Goal: Information Seeking & Learning: Learn about a topic

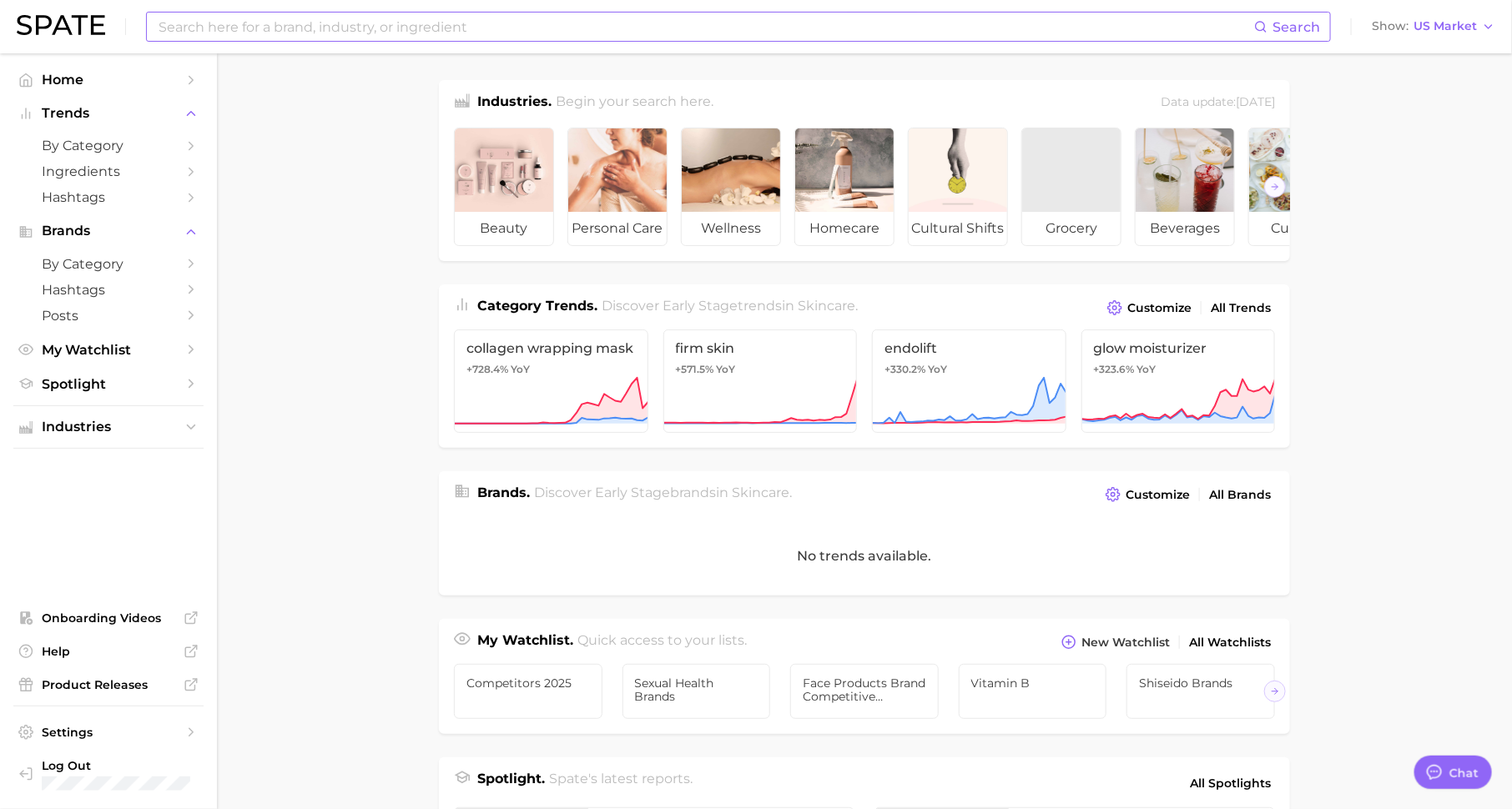
scroll to position [21, 0]
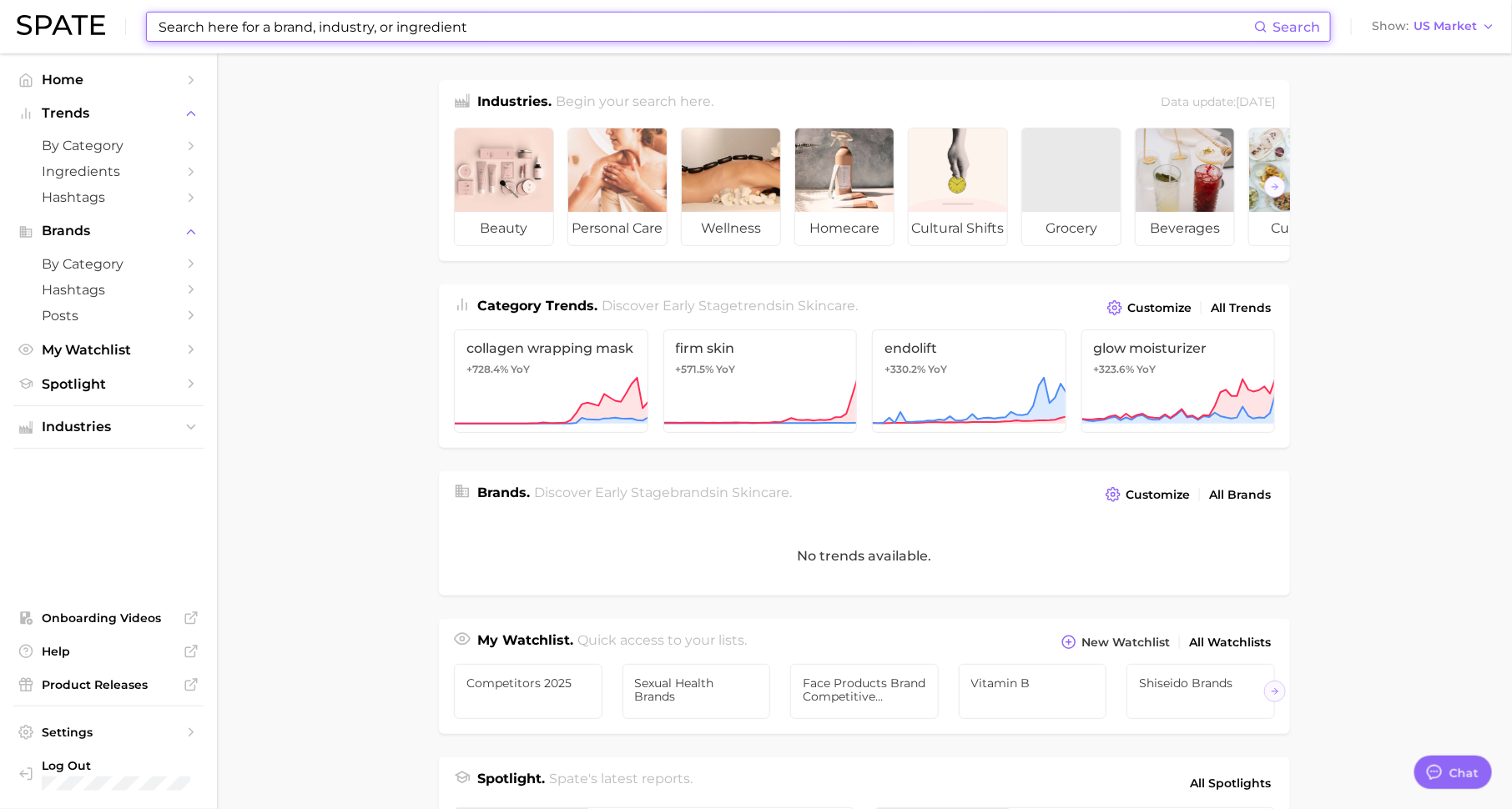
click at [274, 25] on input at bounding box center [705, 27] width 1097 height 29
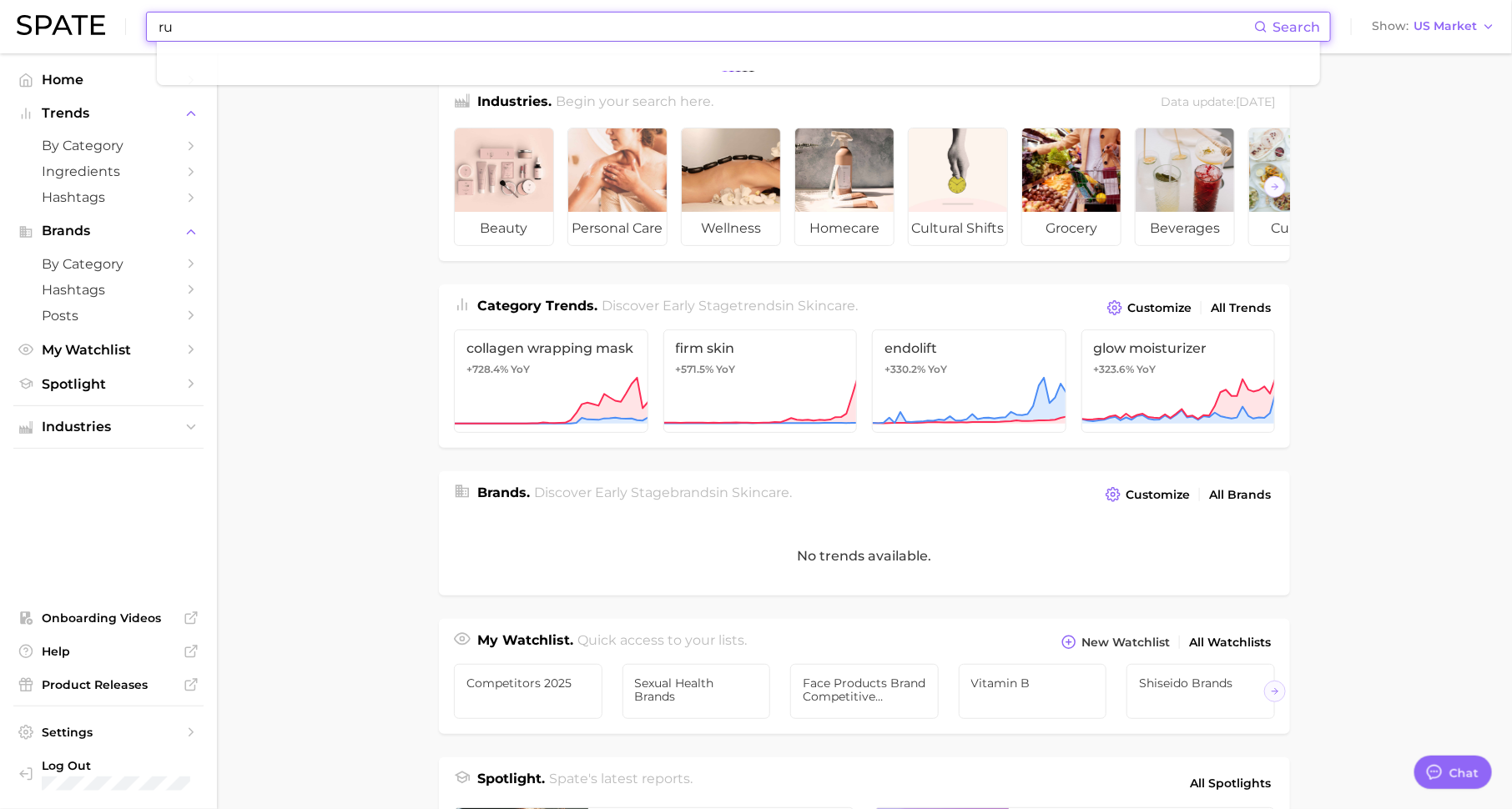
type input "r"
click at [220, 32] on input "sorority rush" at bounding box center [705, 27] width 1097 height 29
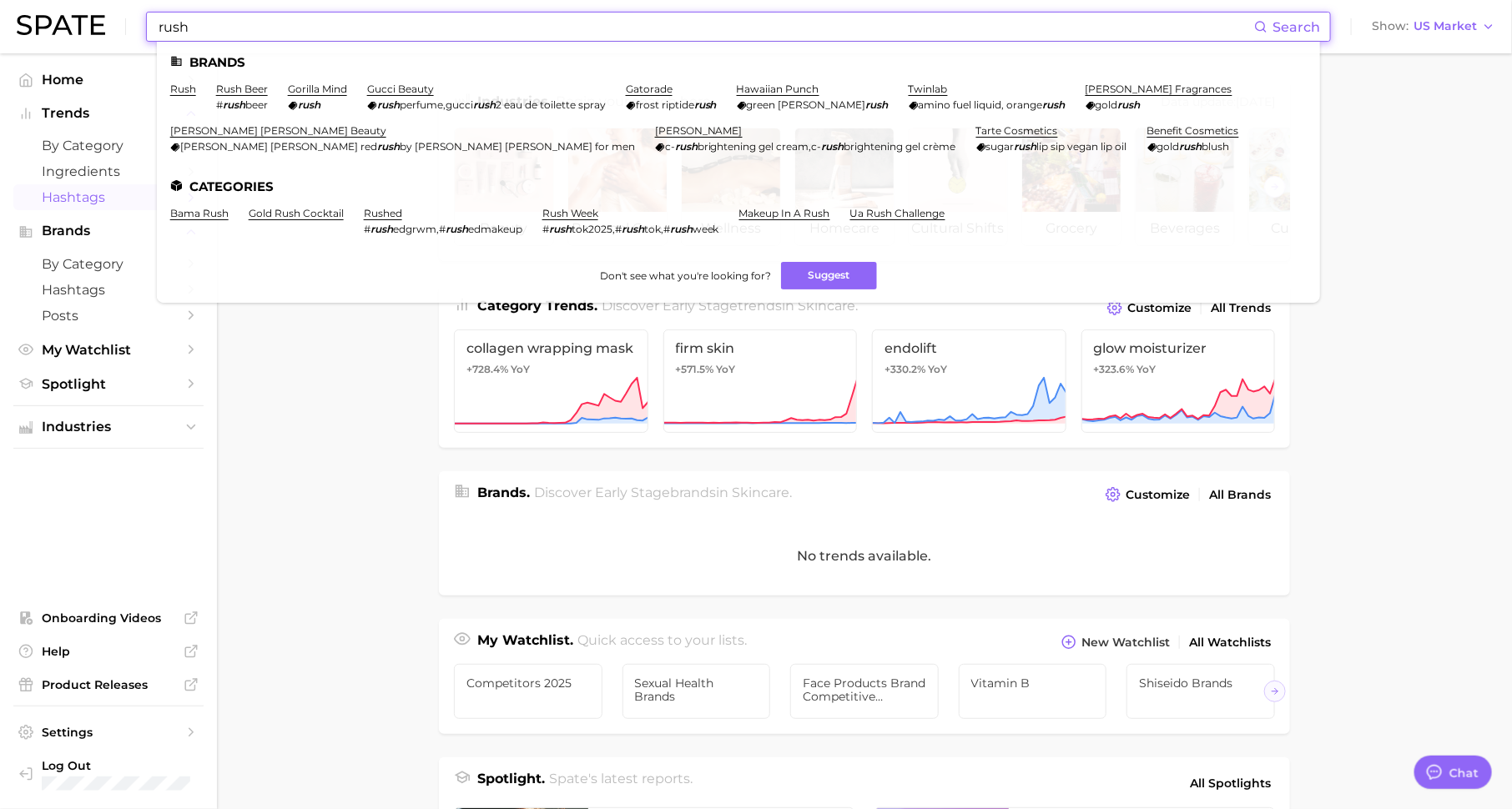
type input "rush"
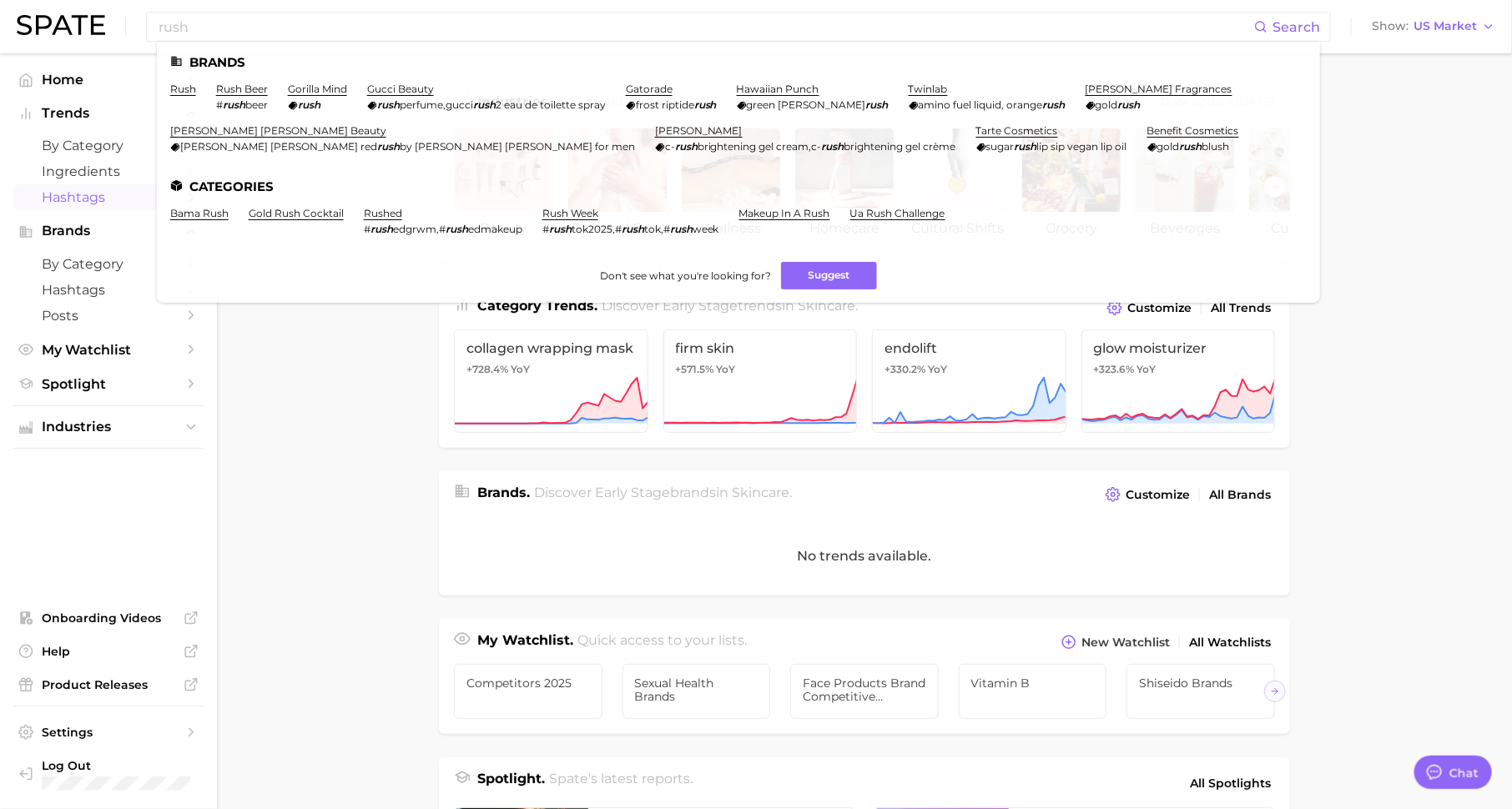
click at [106, 197] on span "Hashtags" at bounding box center [108, 198] width 134 height 16
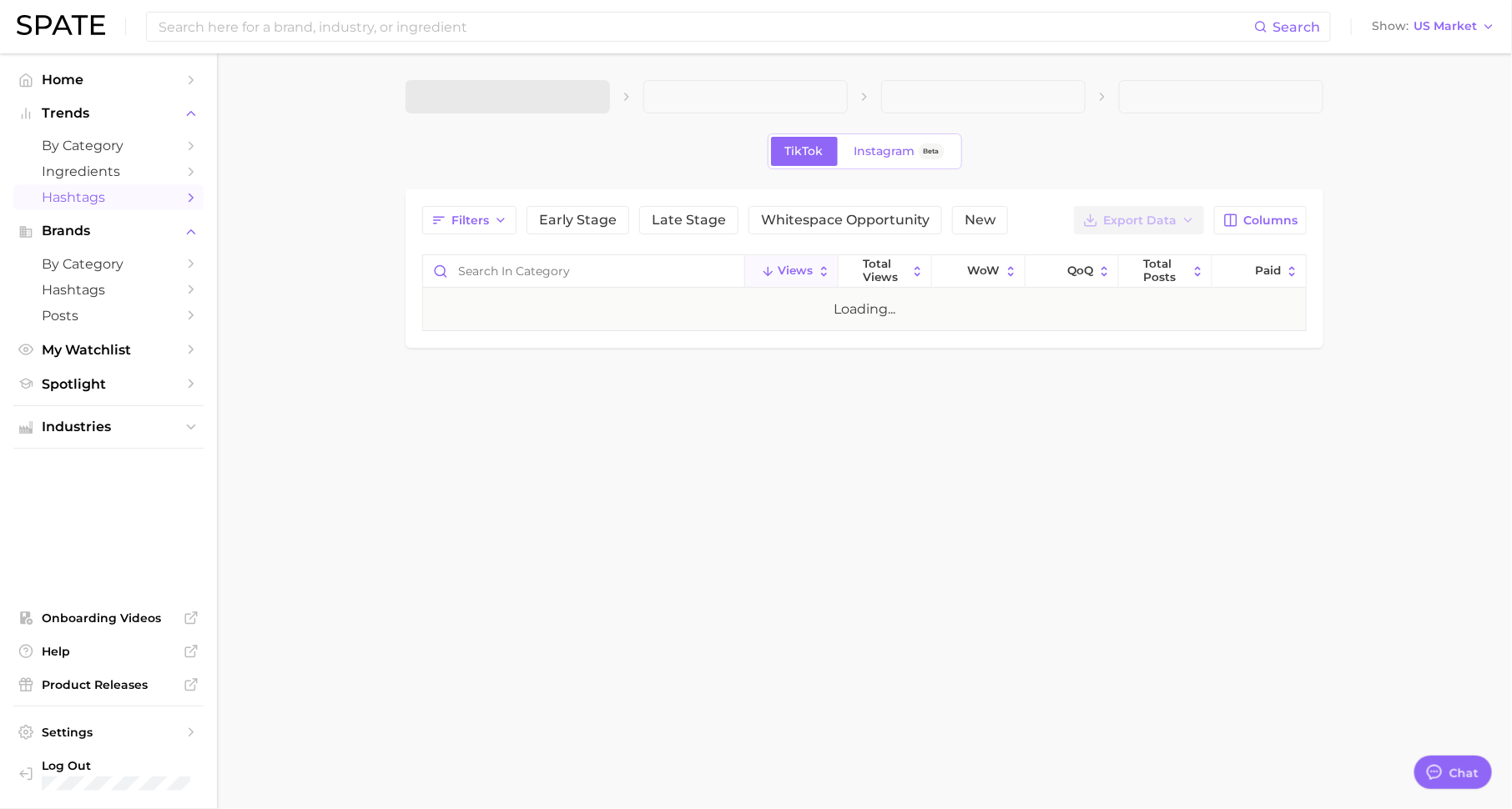
type textarea "x"
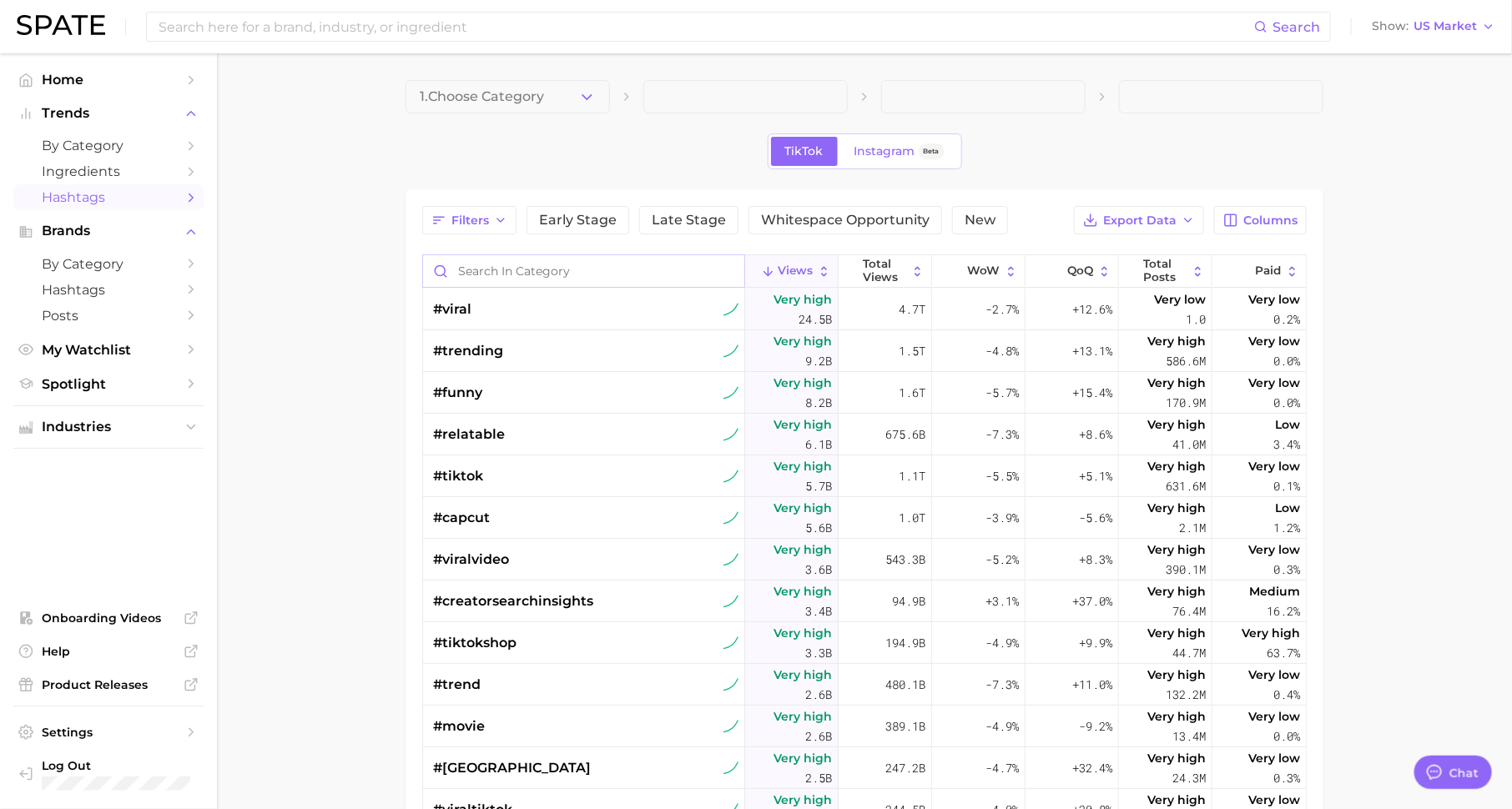
click at [526, 273] on input "Search in category" at bounding box center [583, 270] width 321 height 31
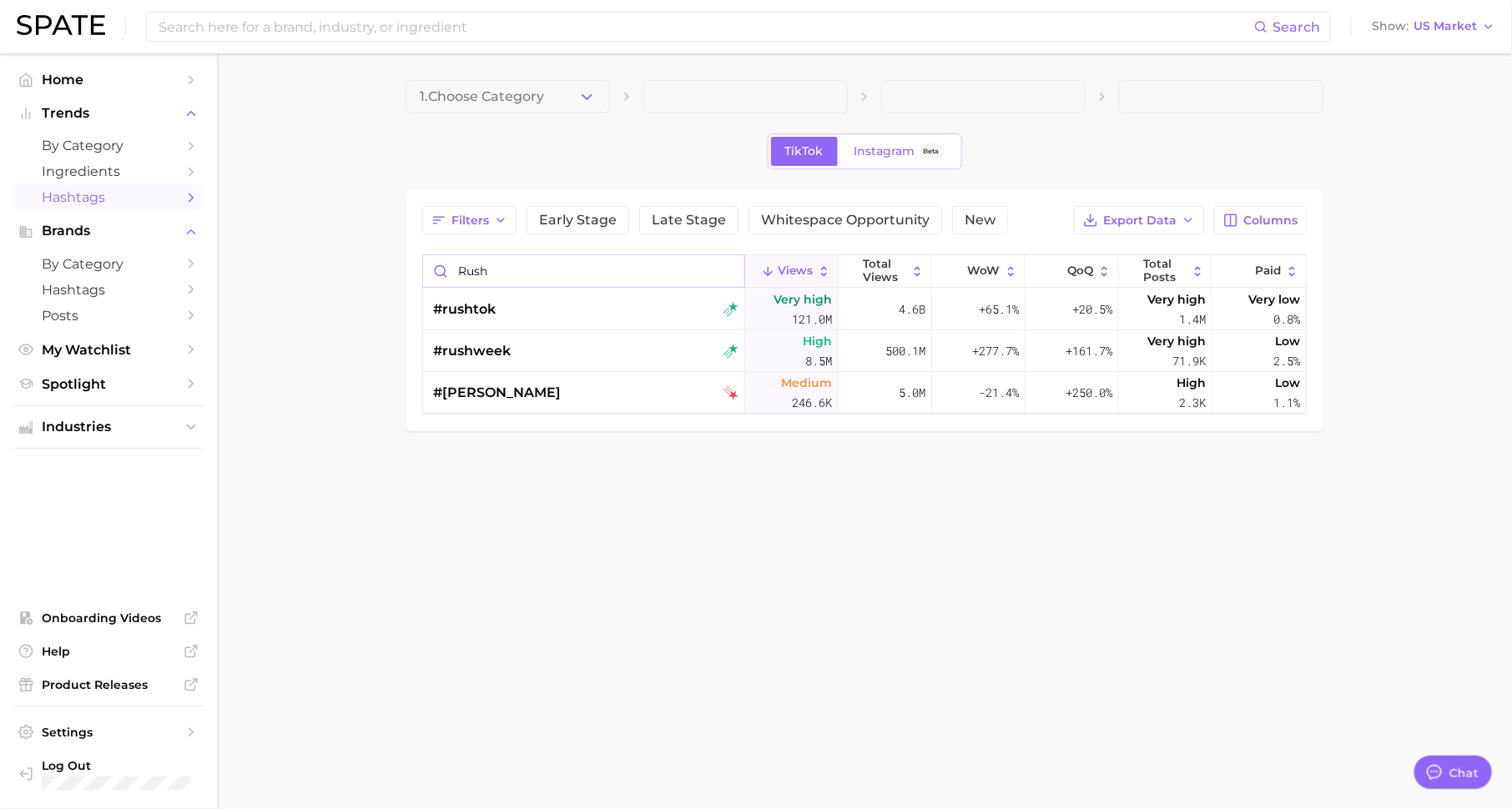
type input "rush"
click at [652, 308] on div "#rushtok" at bounding box center [586, 309] width 305 height 41
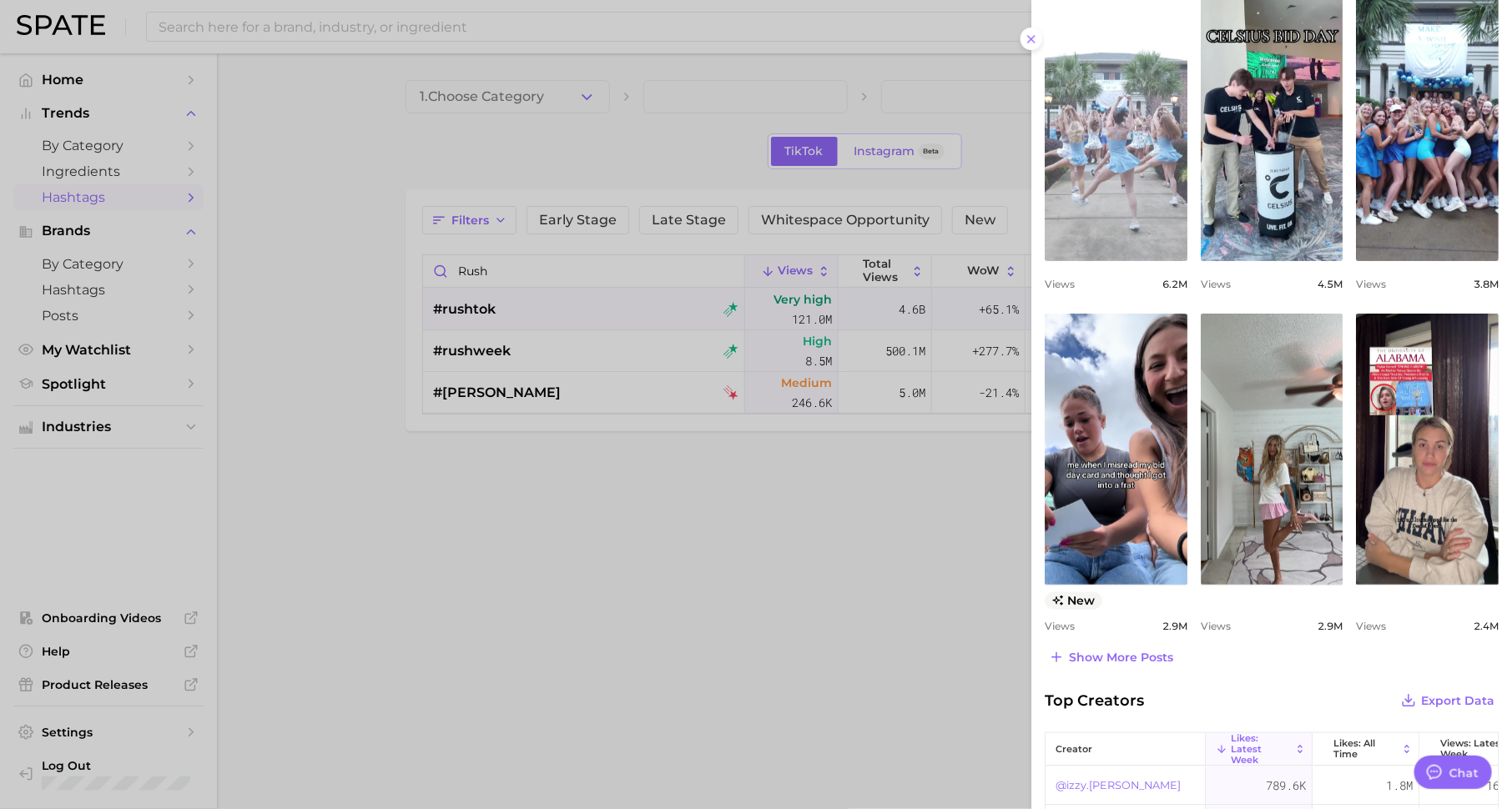
scroll to position [542, 0]
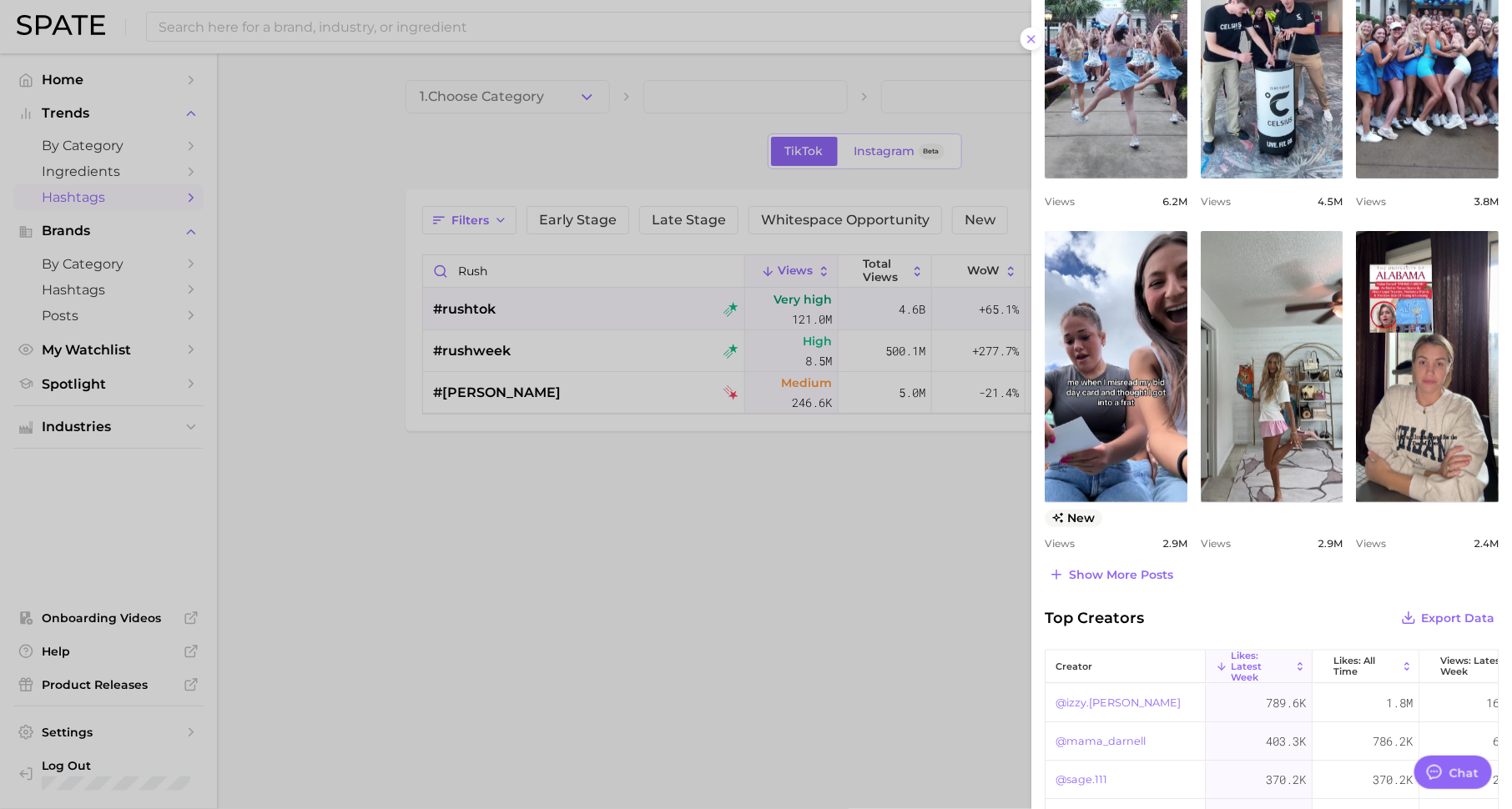
click at [767, 570] on div at bounding box center [756, 404] width 1512 height 809
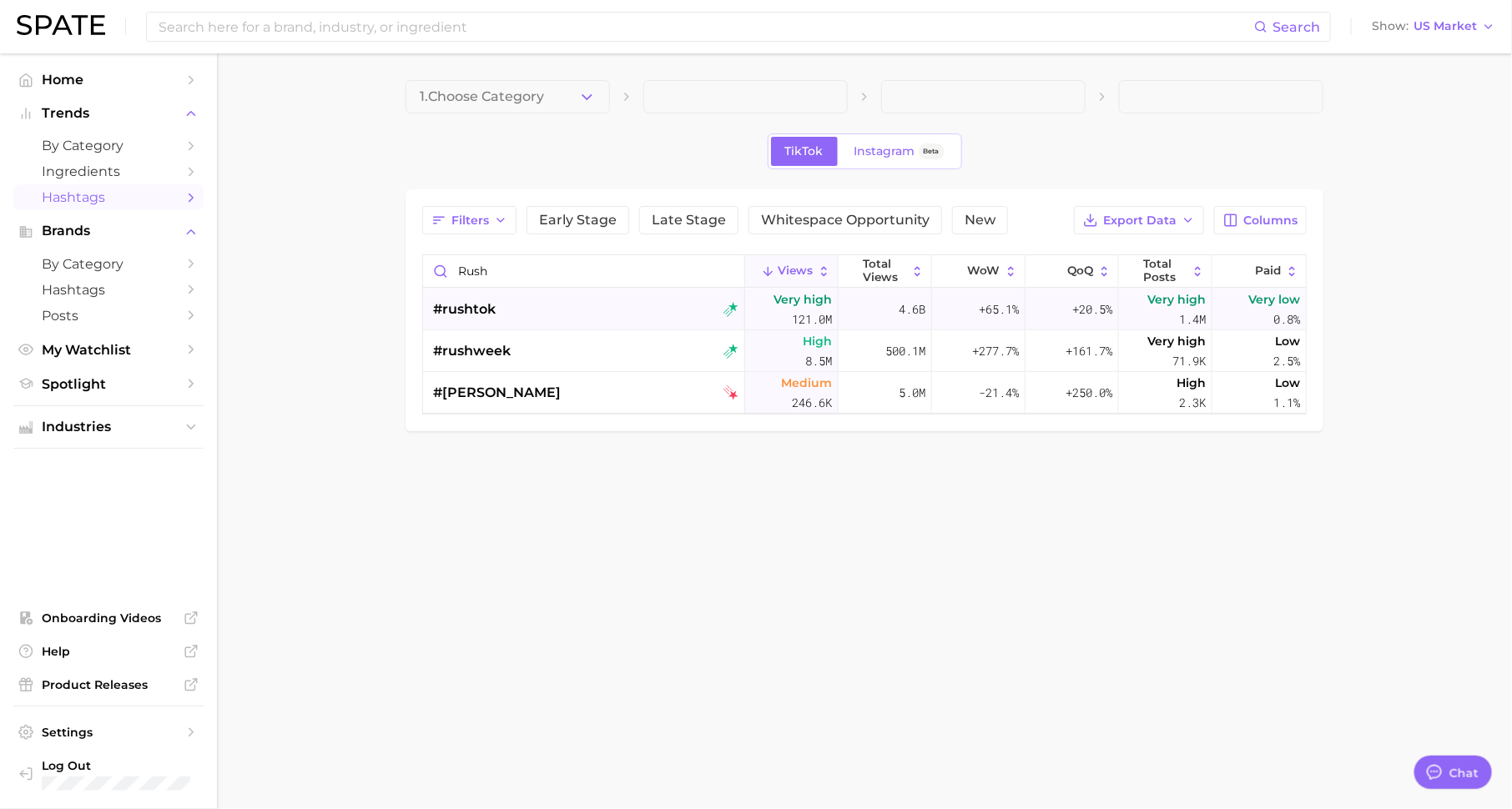
click at [496, 303] on div "#rushtok" at bounding box center [586, 309] width 305 height 41
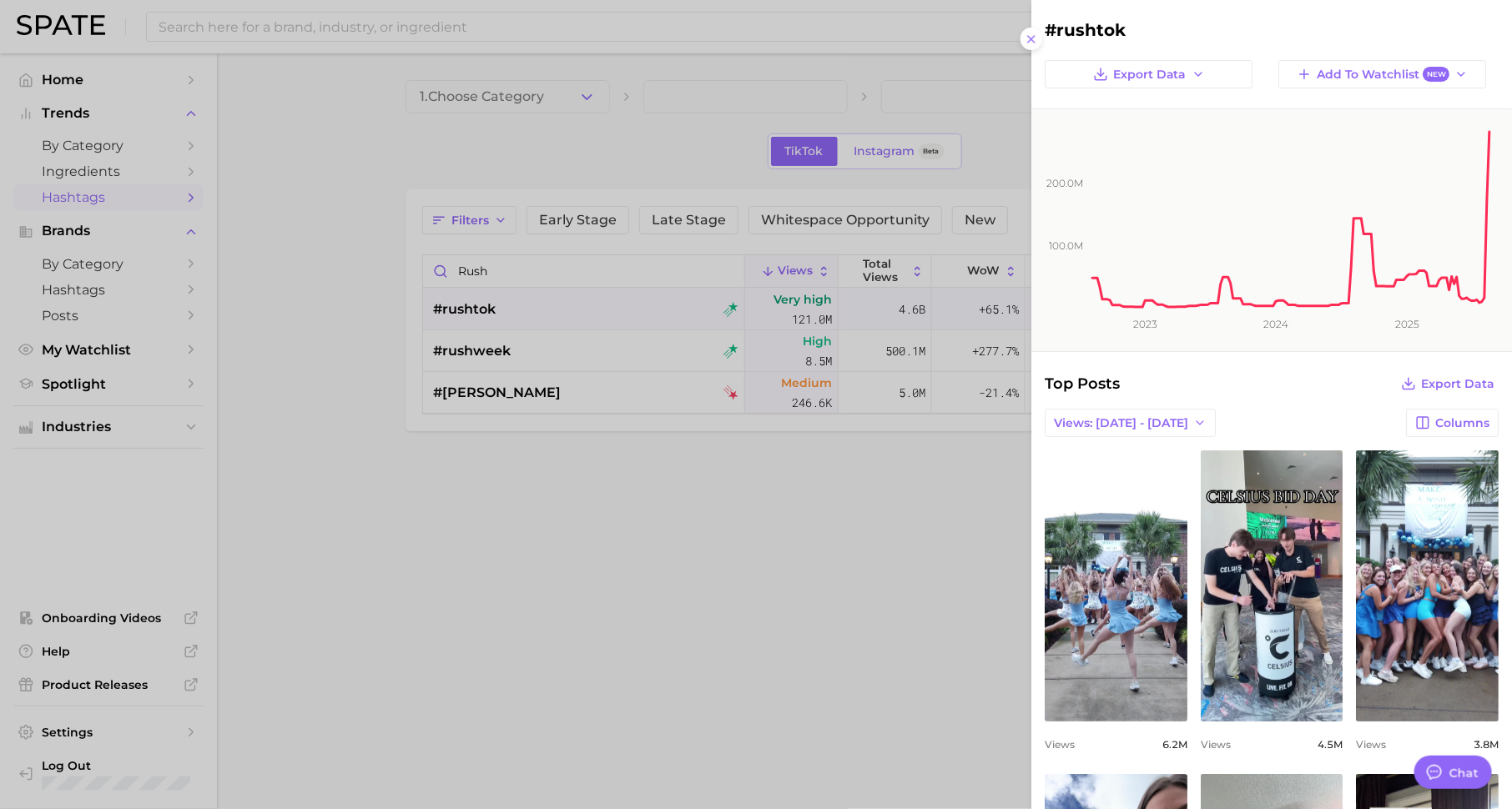
scroll to position [0, 0]
click at [294, 191] on div at bounding box center [756, 404] width 1512 height 809
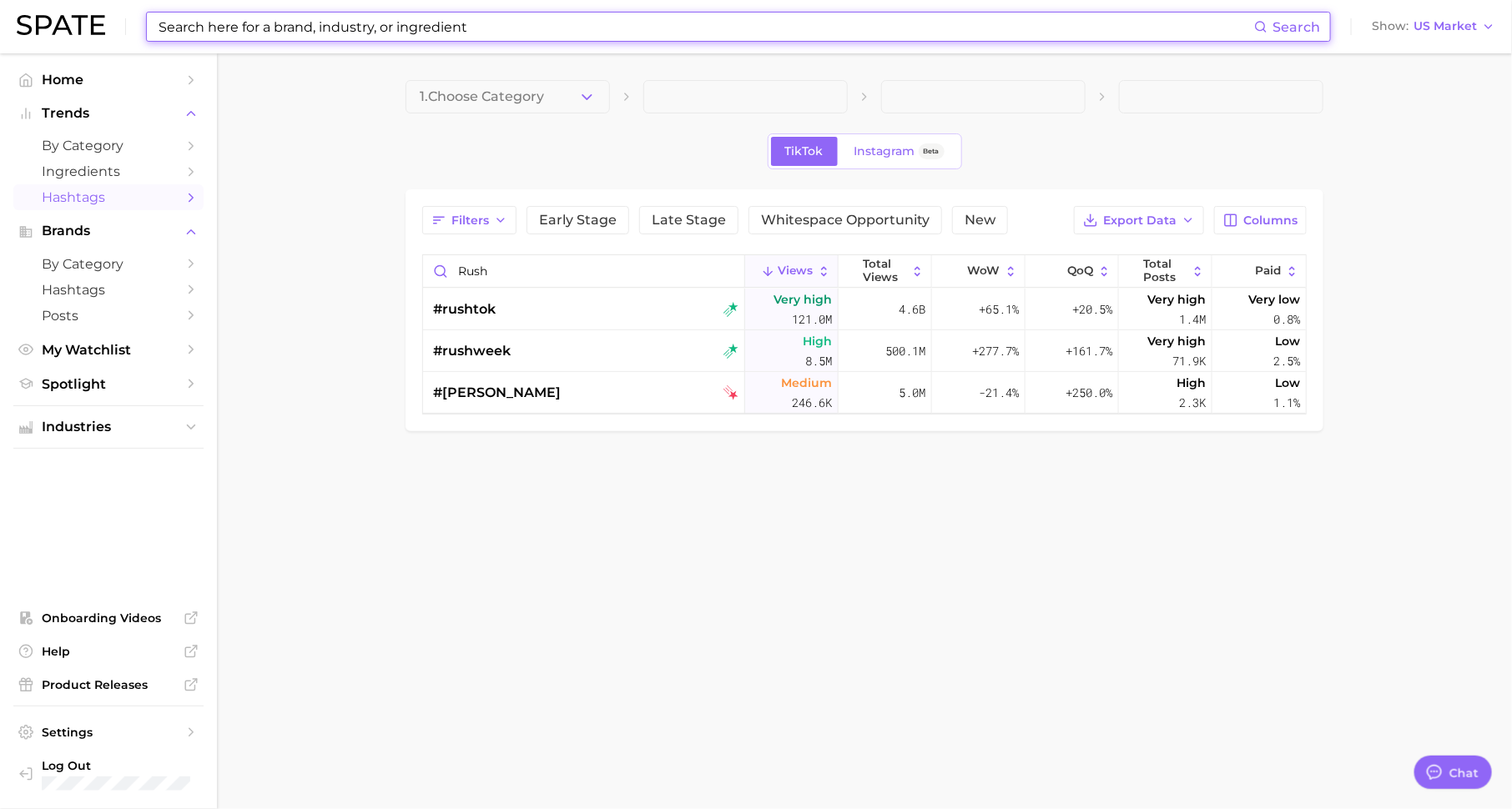
click at [306, 29] on input at bounding box center [705, 27] width 1097 height 29
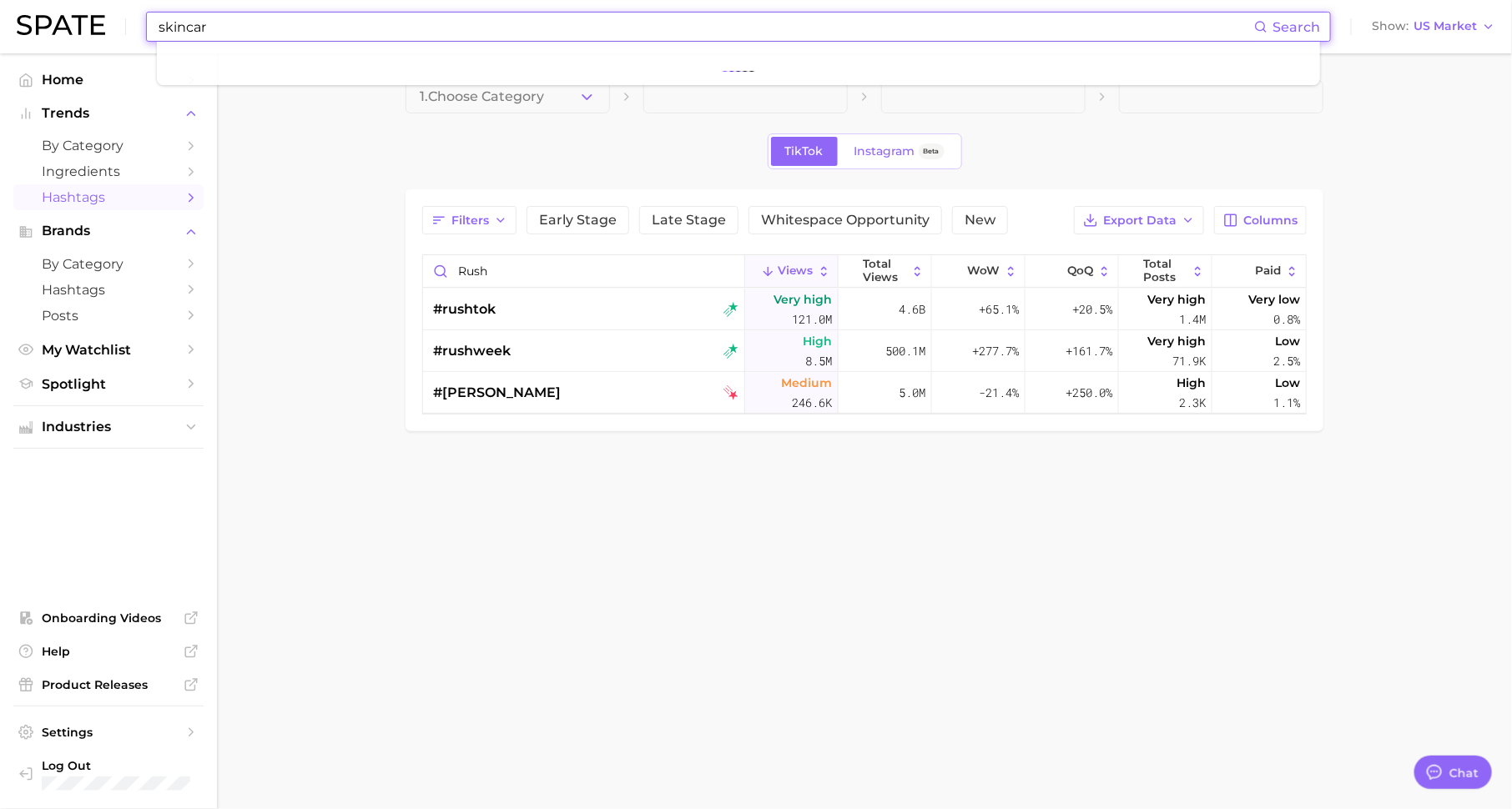
type input "skincare"
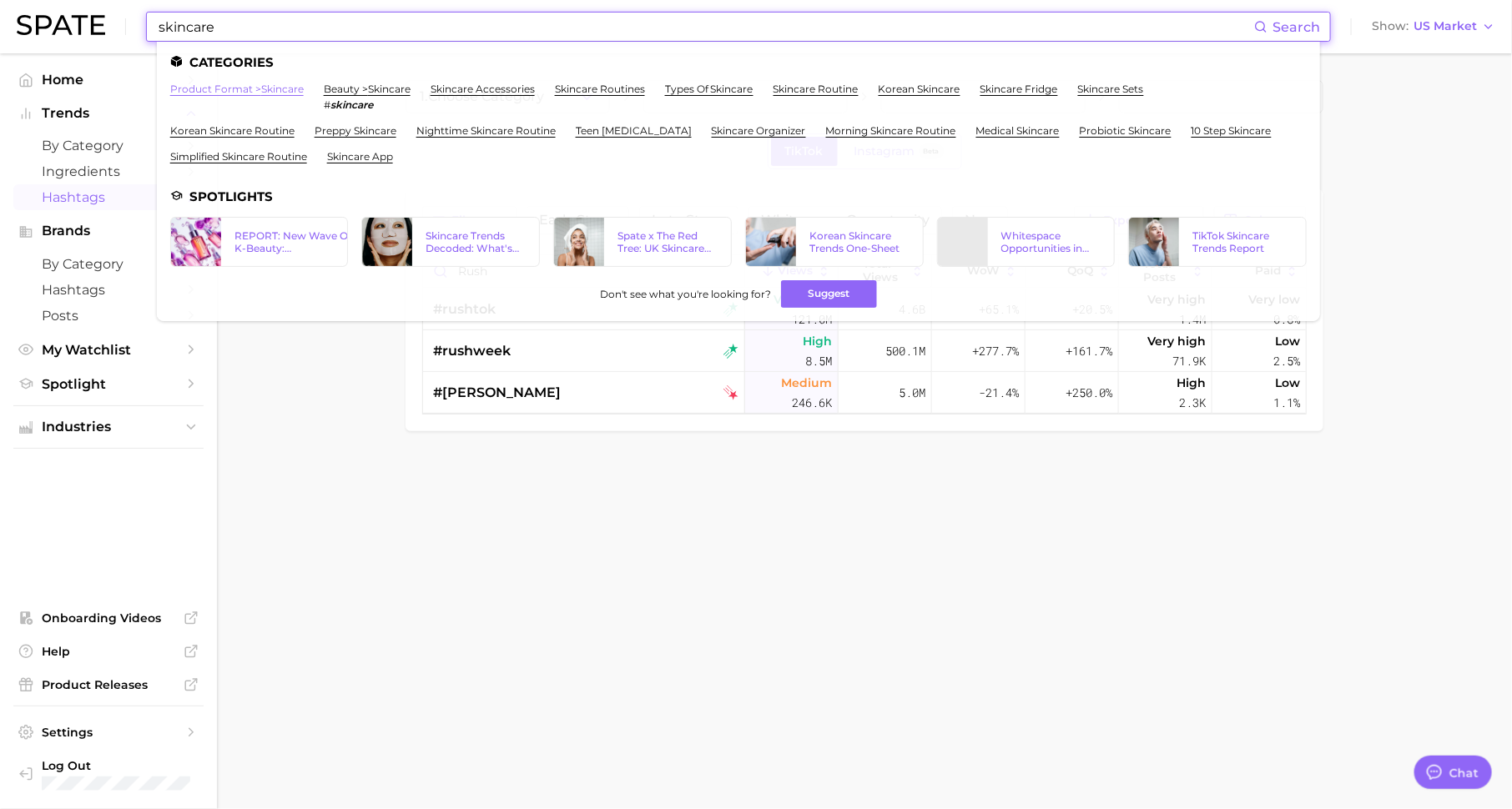
click at [241, 88] on link "product format > skincare" at bounding box center [236, 89] width 134 height 13
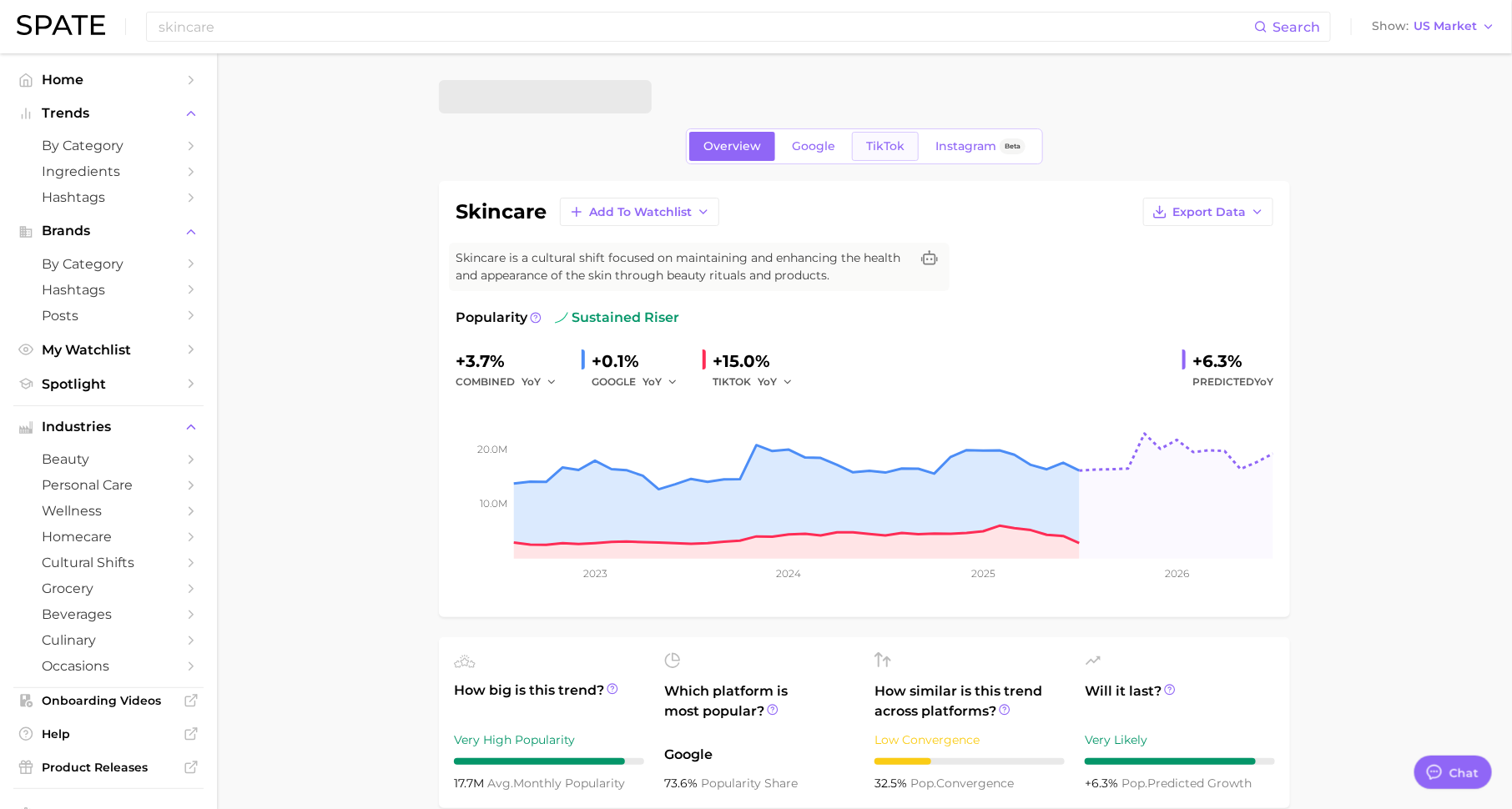
click at [877, 151] on span "TikTok" at bounding box center [885, 146] width 39 height 14
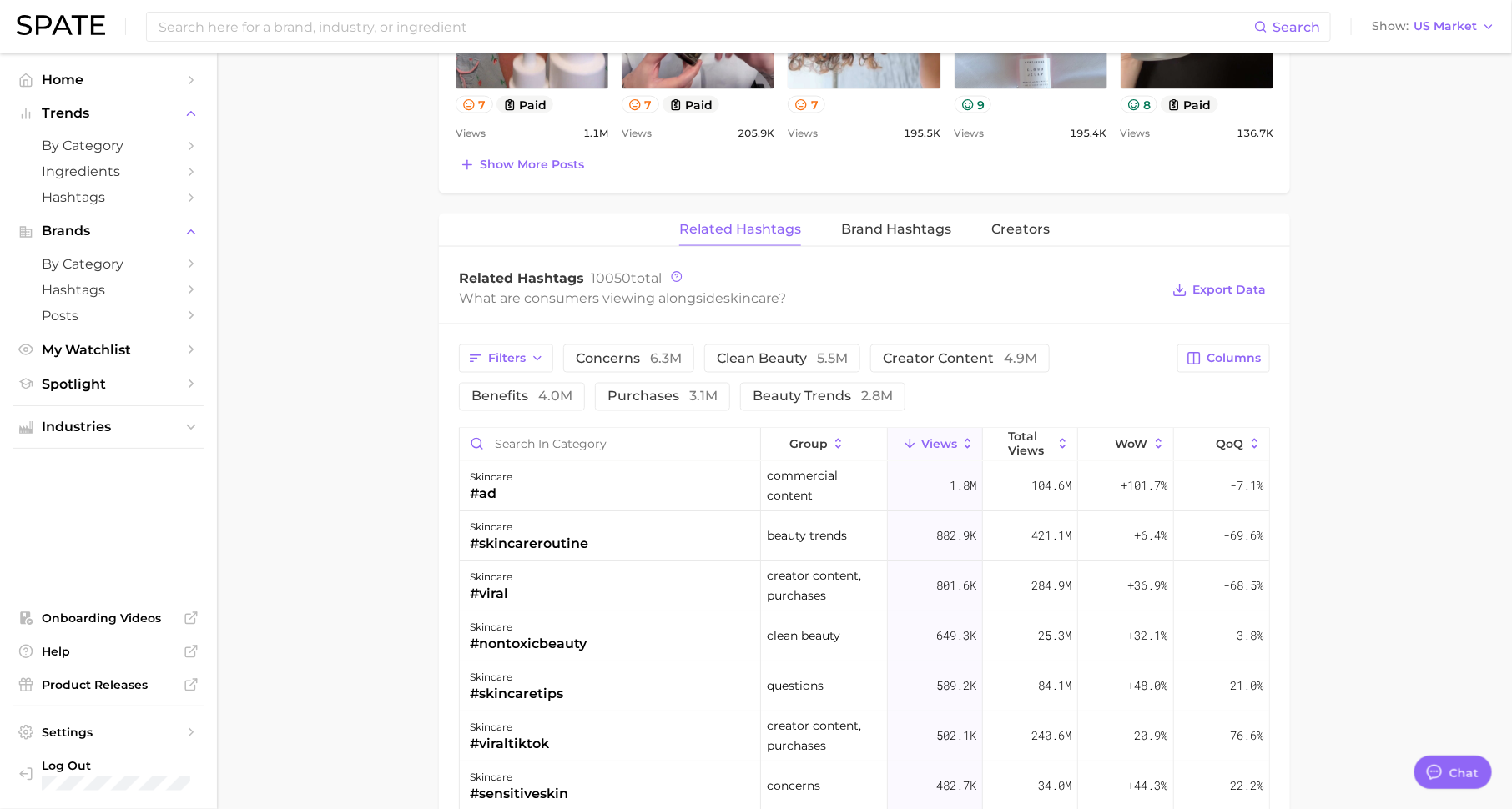
scroll to position [1136, 0]
click at [601, 437] on input "Search in category" at bounding box center [610, 443] width 300 height 31
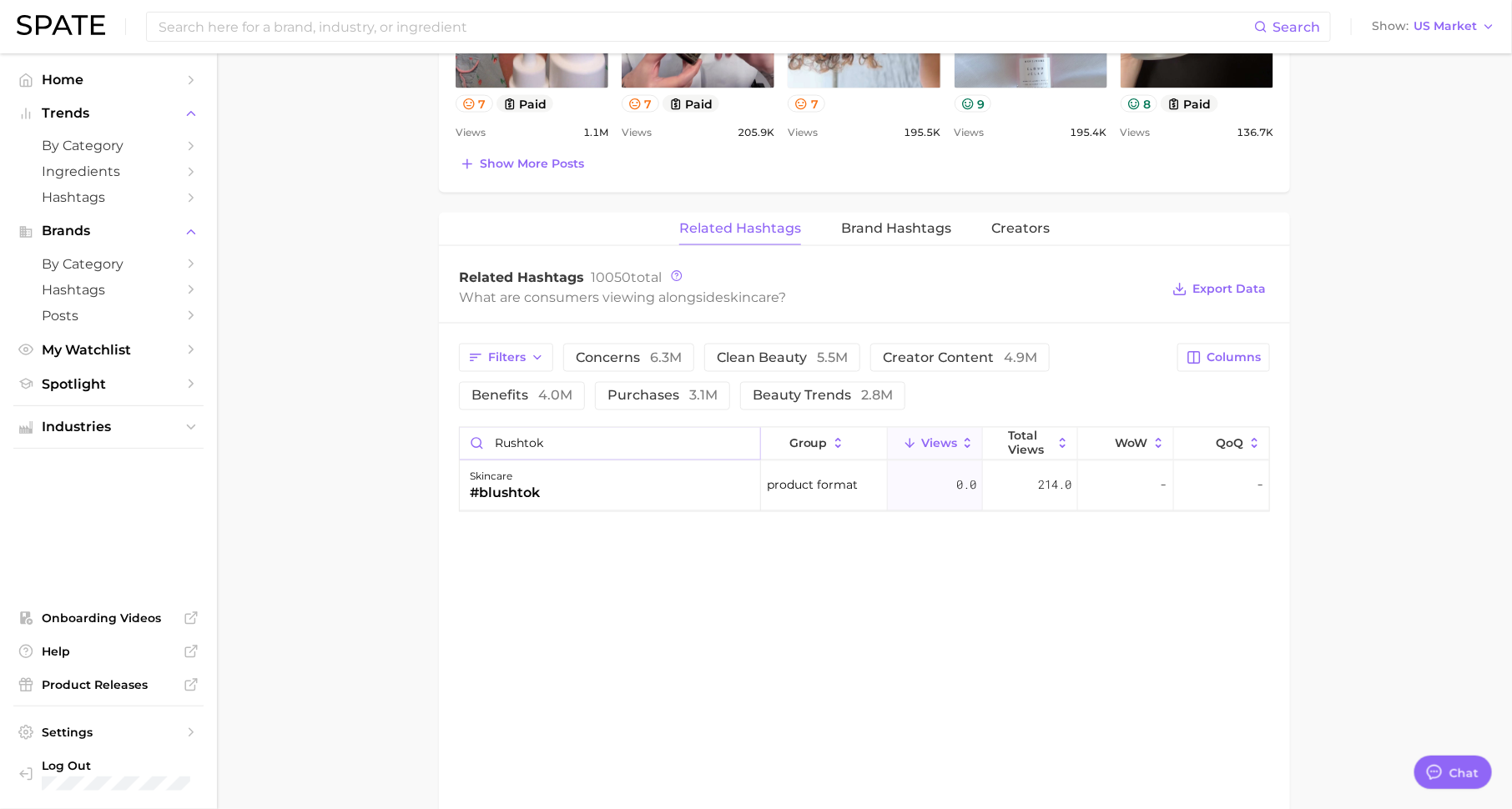
click at [588, 439] on input "rushtok" at bounding box center [610, 443] width 300 height 31
type input "r"
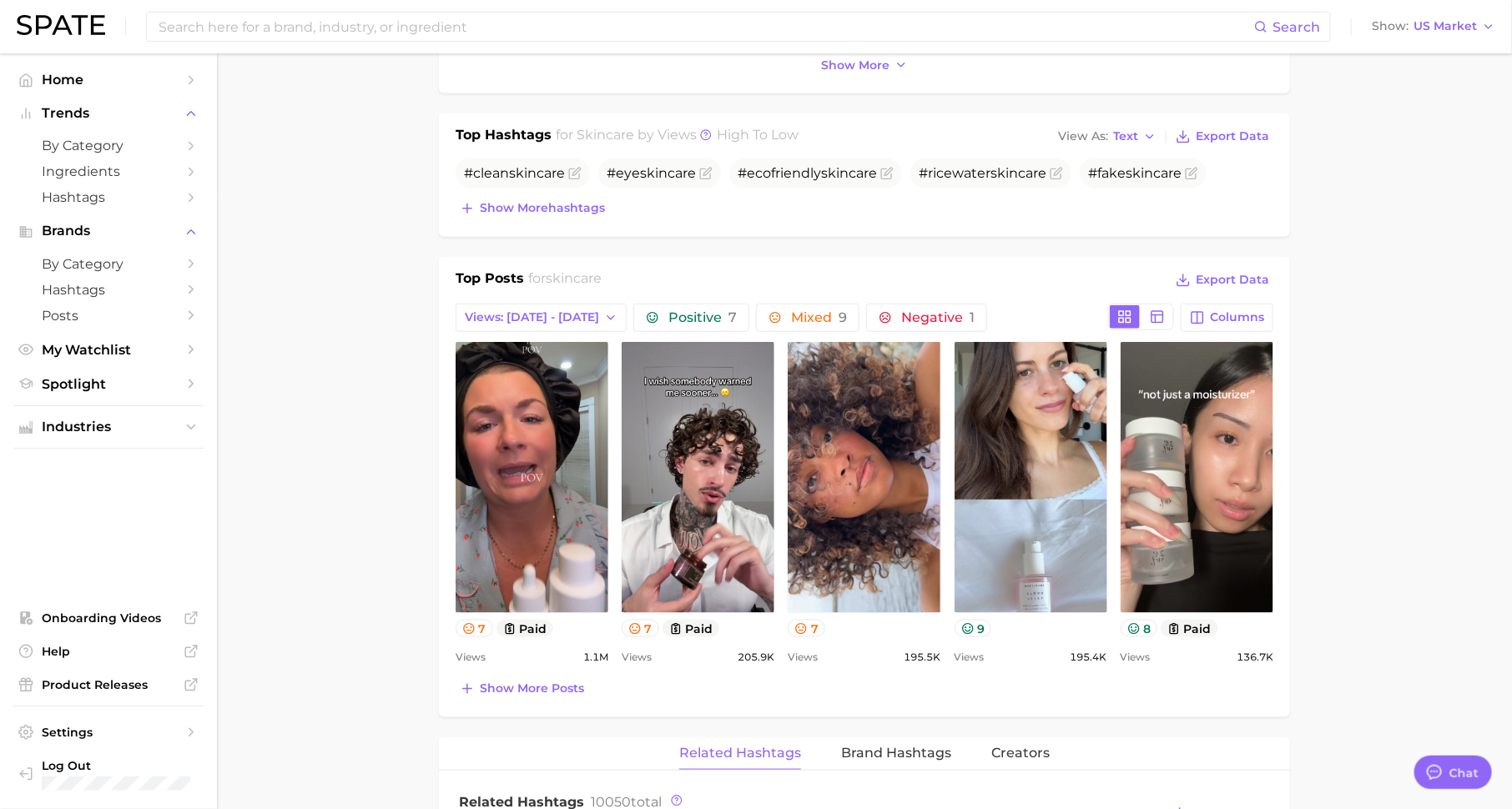
scroll to position [0, 0]
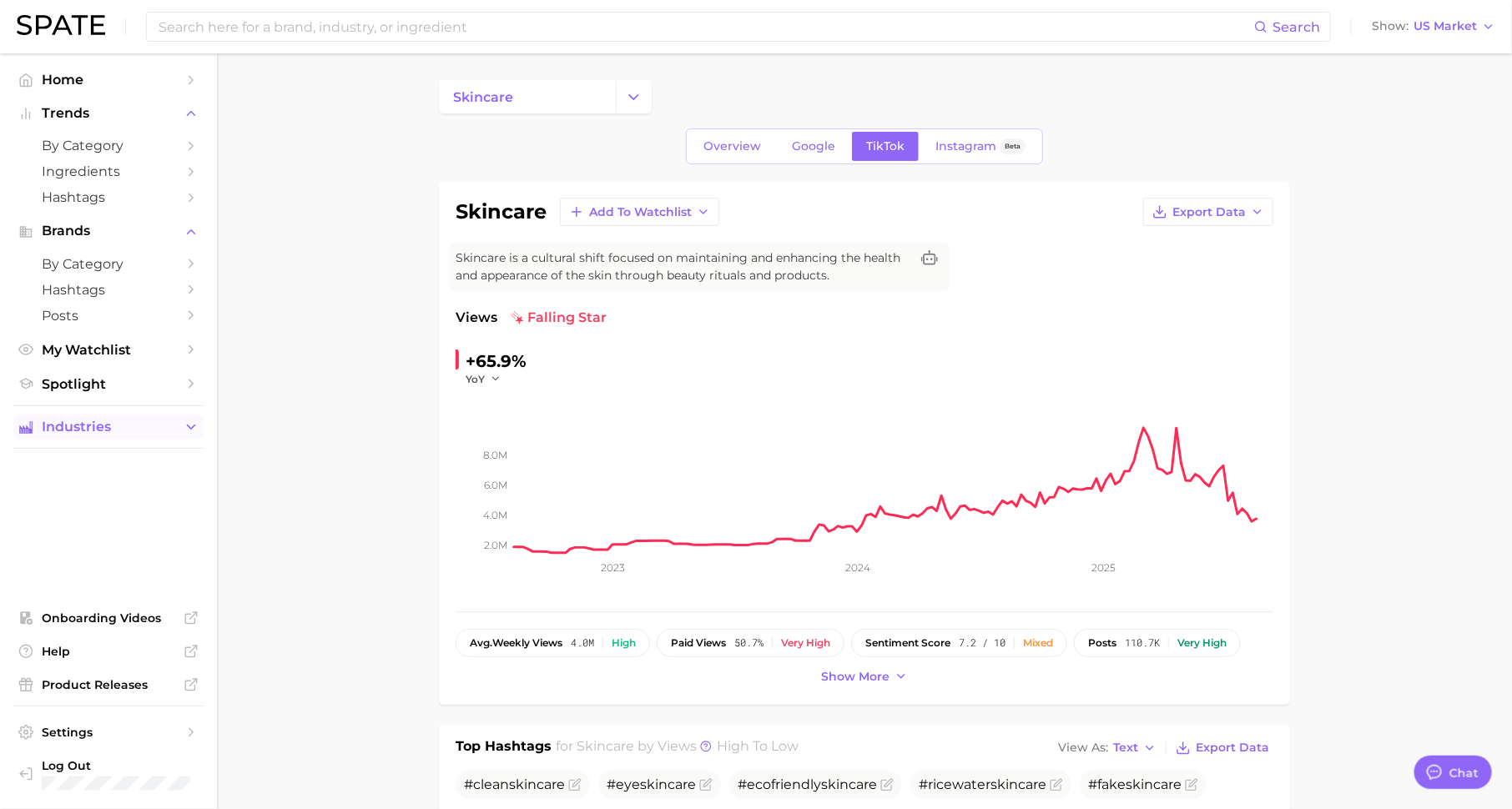
click at [96, 435] on span "Industries" at bounding box center [108, 426] width 134 height 15
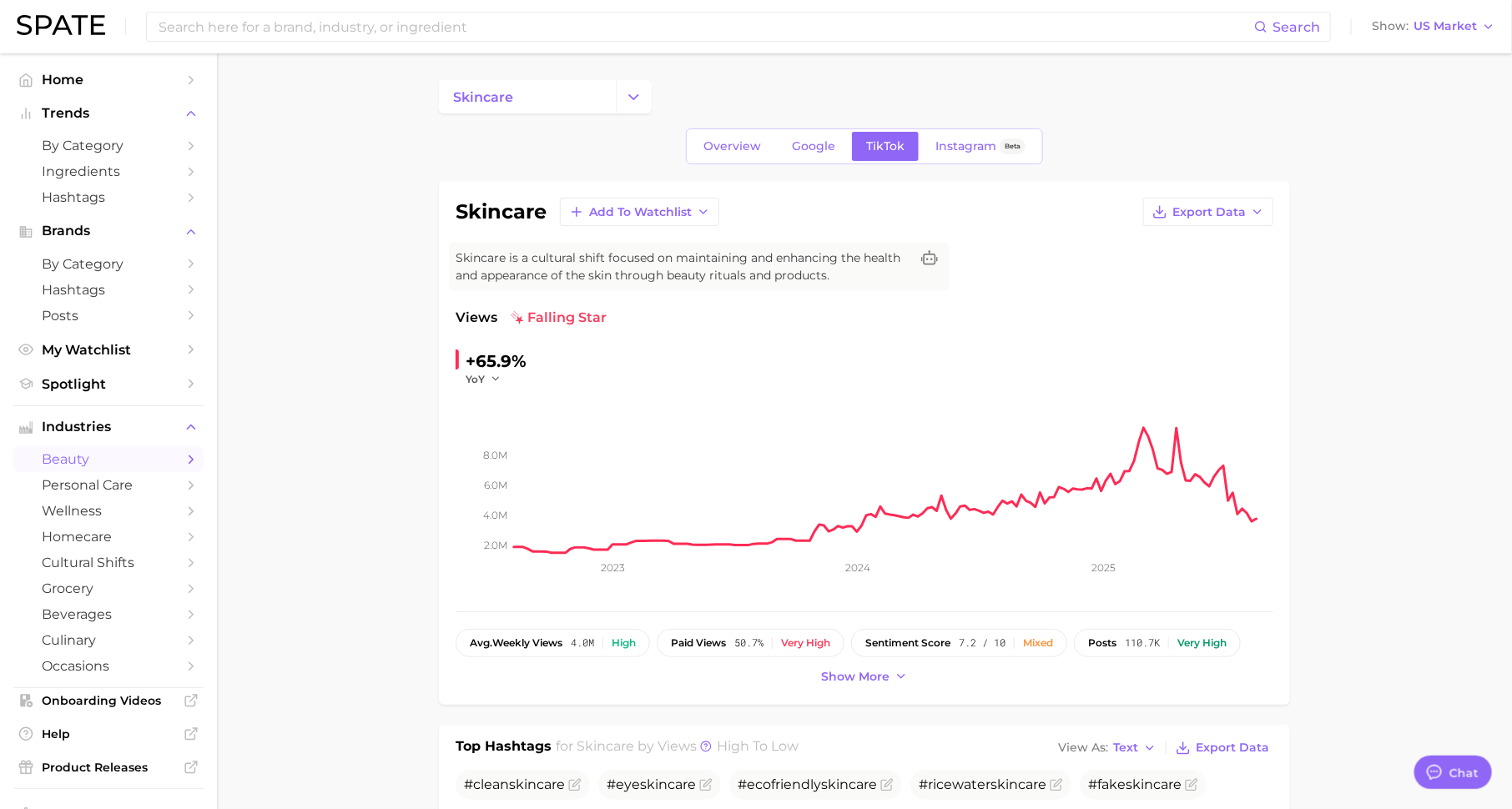
click at [114, 452] on link "beauty" at bounding box center [109, 459] width 190 height 26
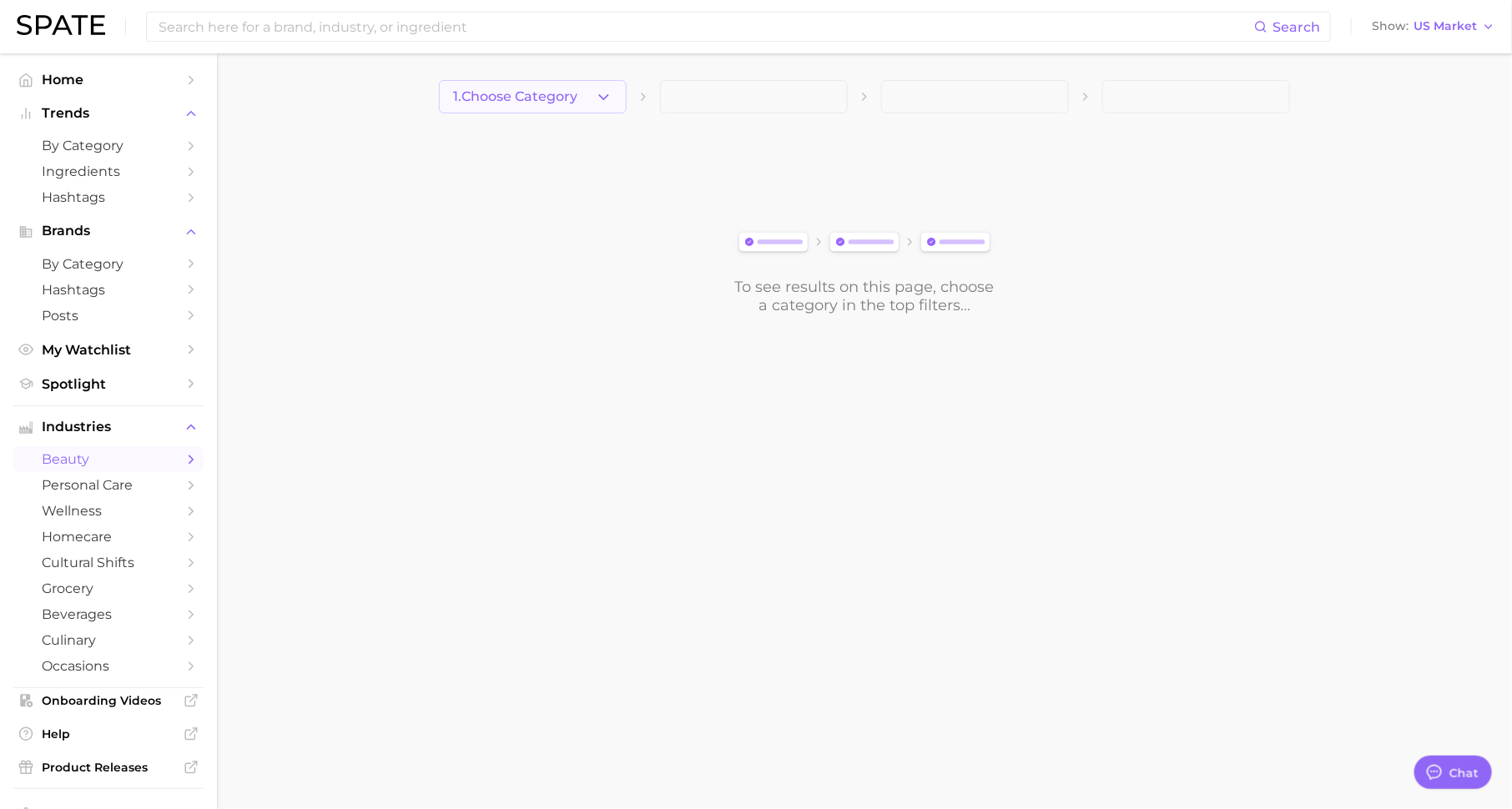
click at [586, 91] on button "1. Choose Category" at bounding box center [532, 96] width 188 height 33
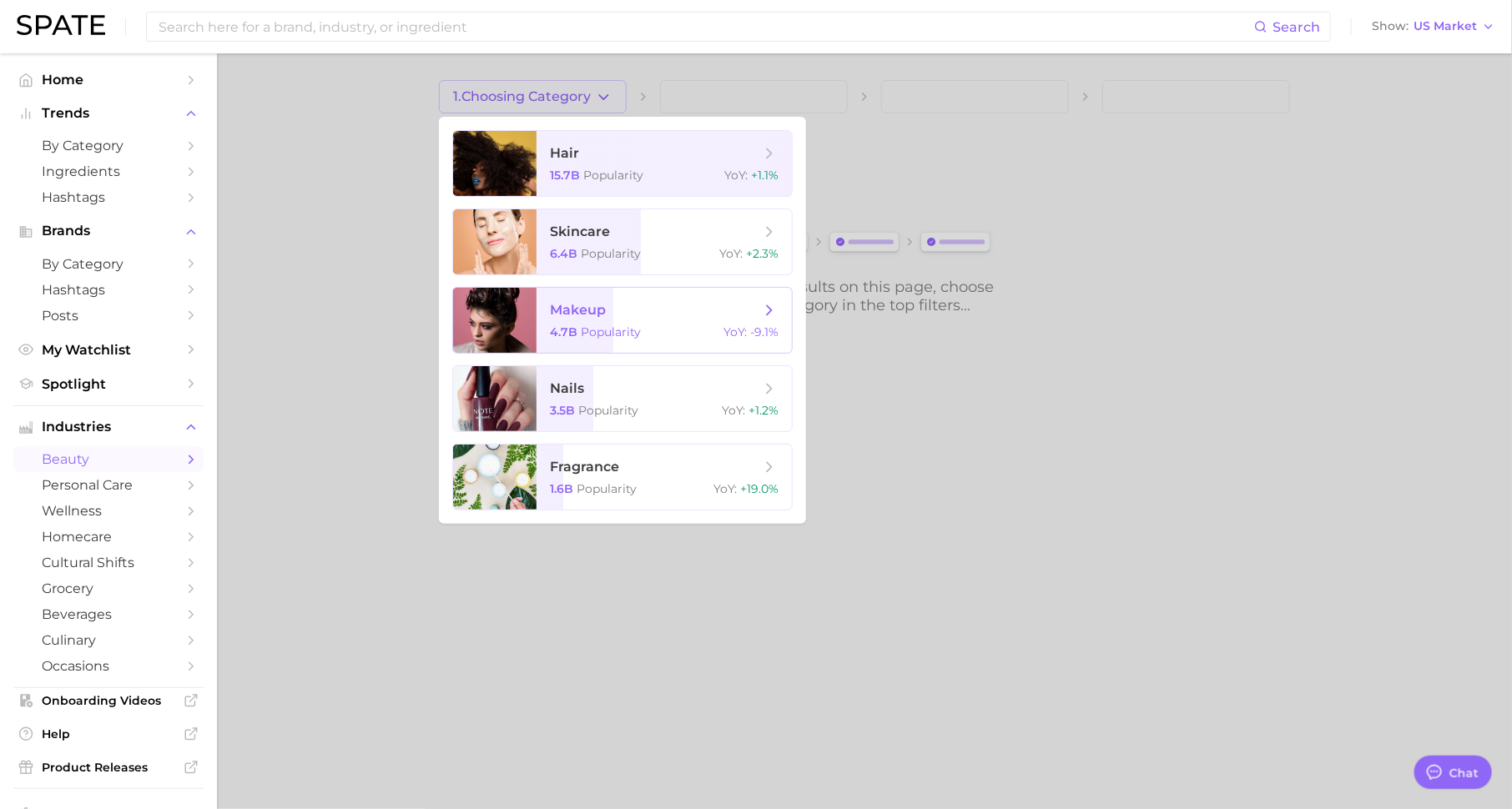
click at [642, 328] on div "4.7b Popularity YoY : -9.1%" at bounding box center [664, 331] width 228 height 15
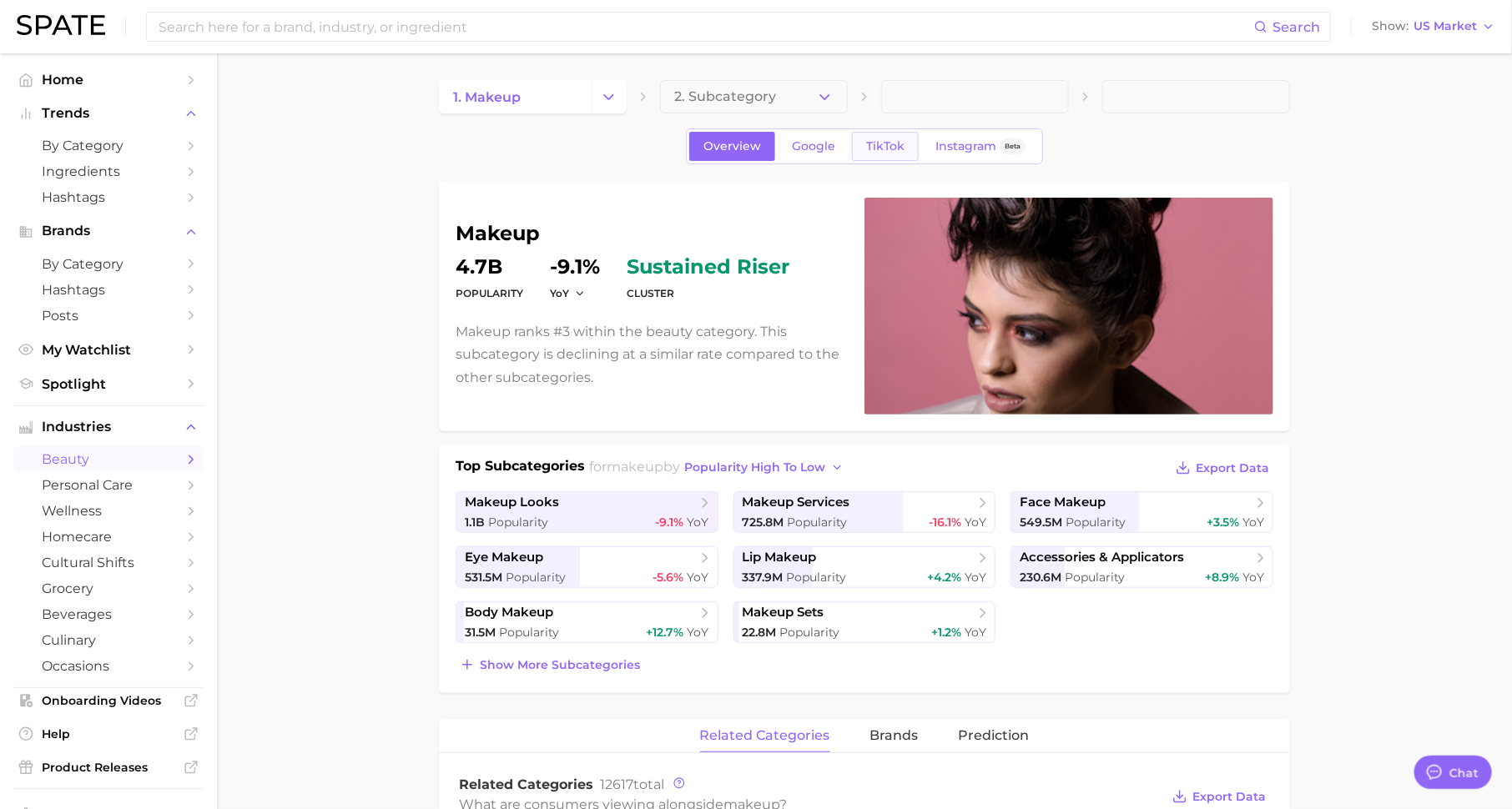
click at [890, 143] on span "TikTok" at bounding box center [885, 146] width 39 height 14
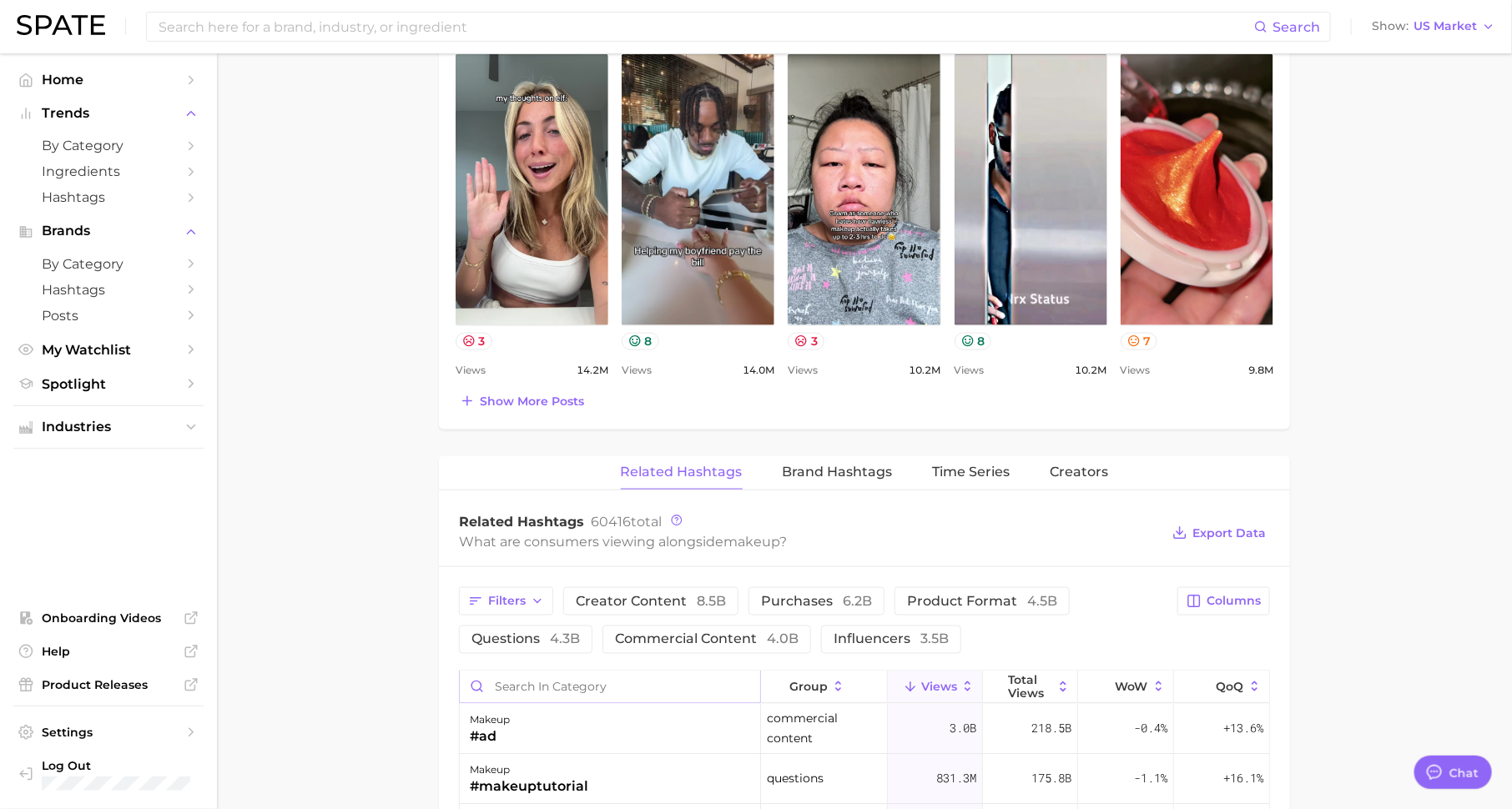
click at [565, 676] on input "Search in category" at bounding box center [610, 686] width 300 height 31
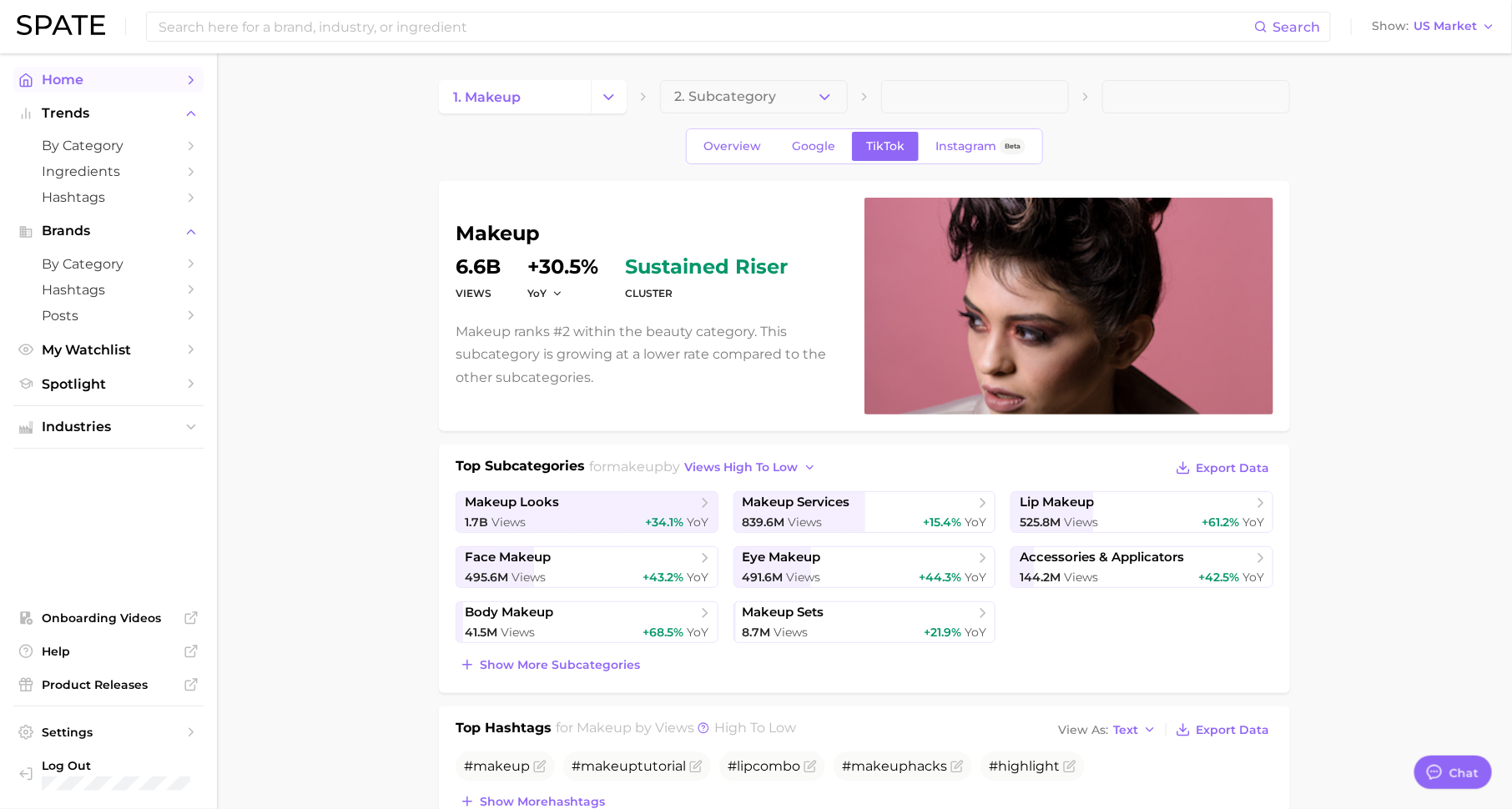
type input "rush"
click at [117, 74] on span "Home" at bounding box center [108, 80] width 134 height 16
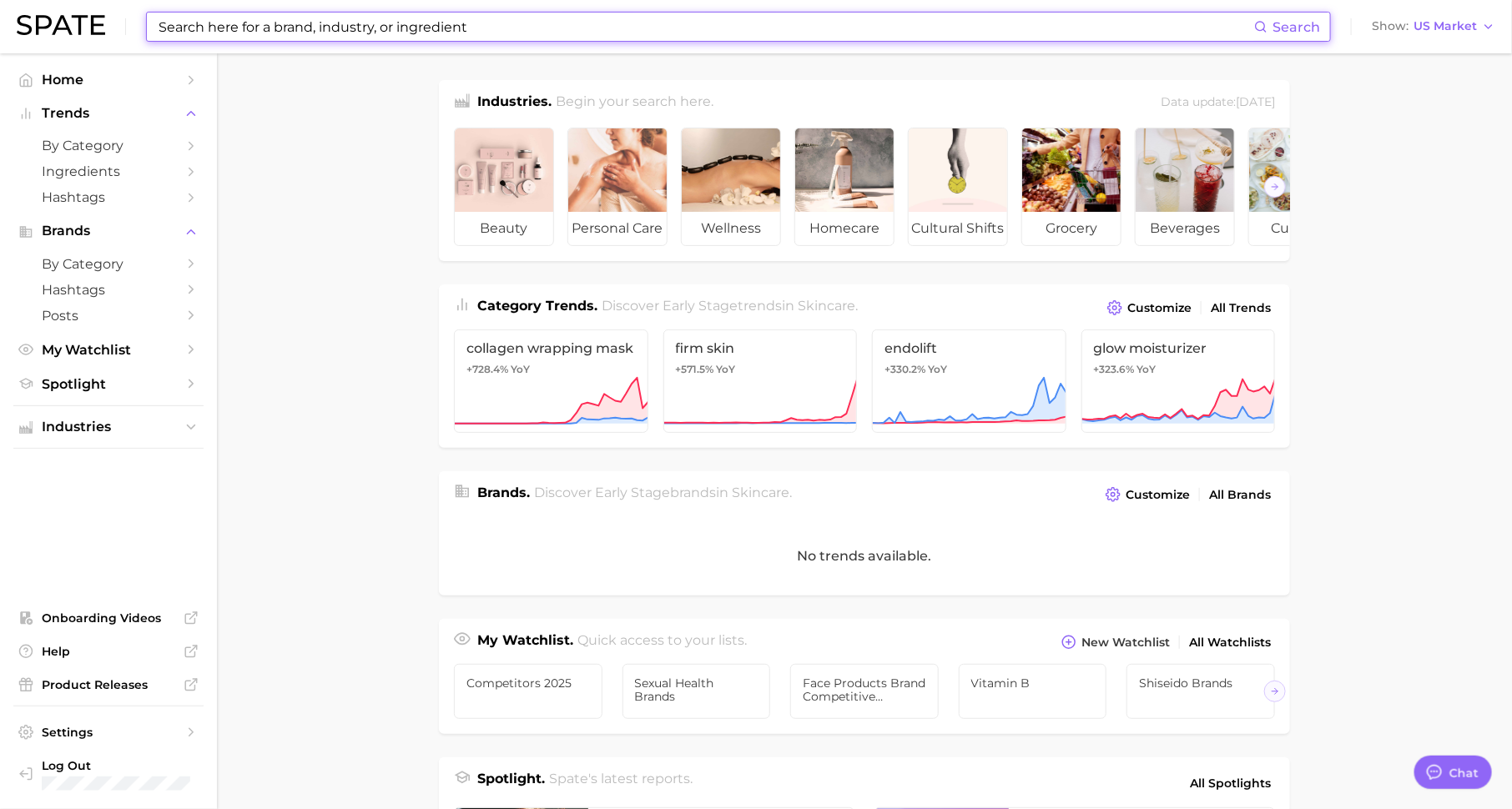
click at [294, 24] on input at bounding box center [705, 27] width 1097 height 29
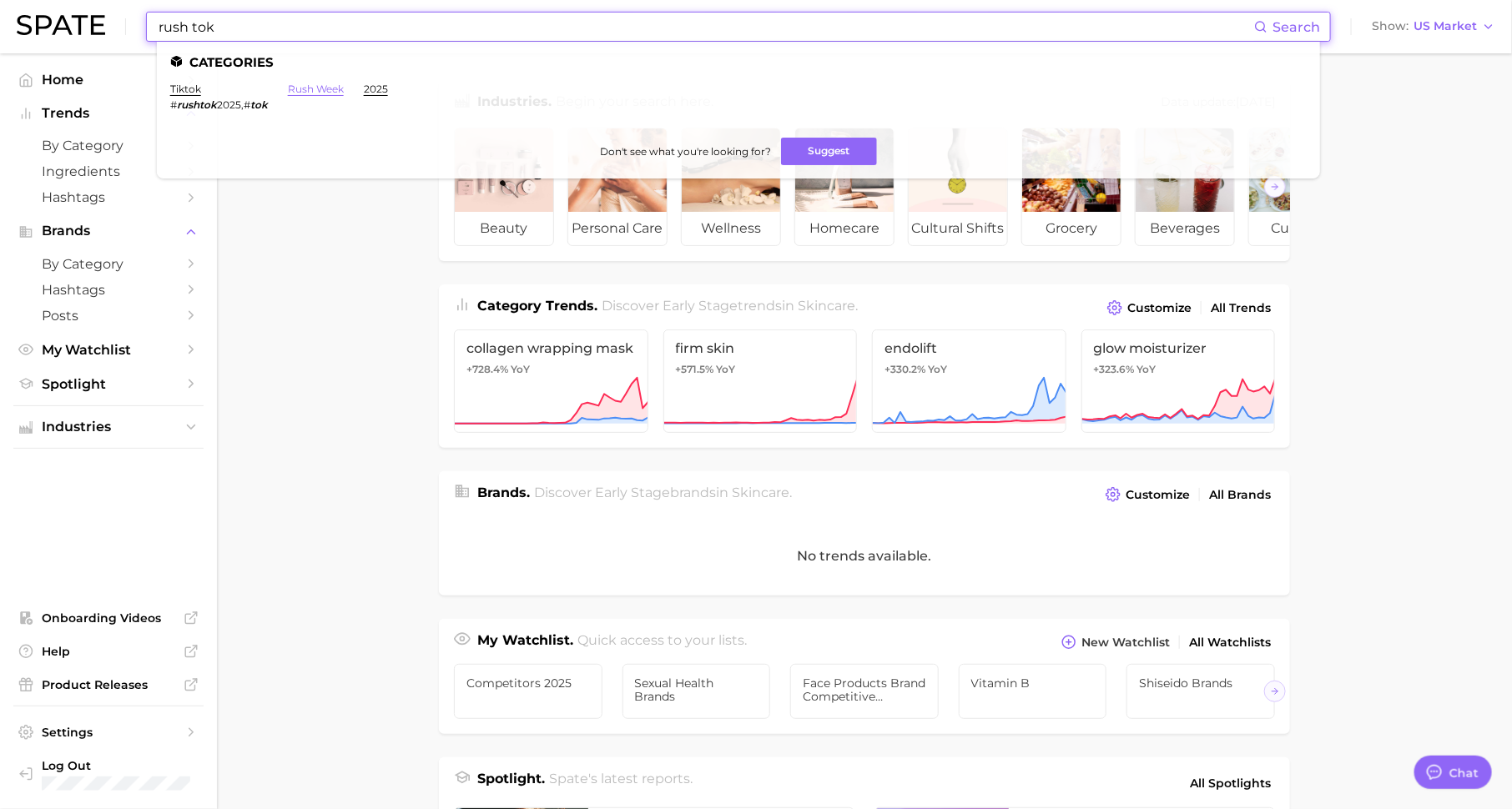
type input "rush tok"
click at [303, 89] on link "rush week" at bounding box center [315, 89] width 56 height 13
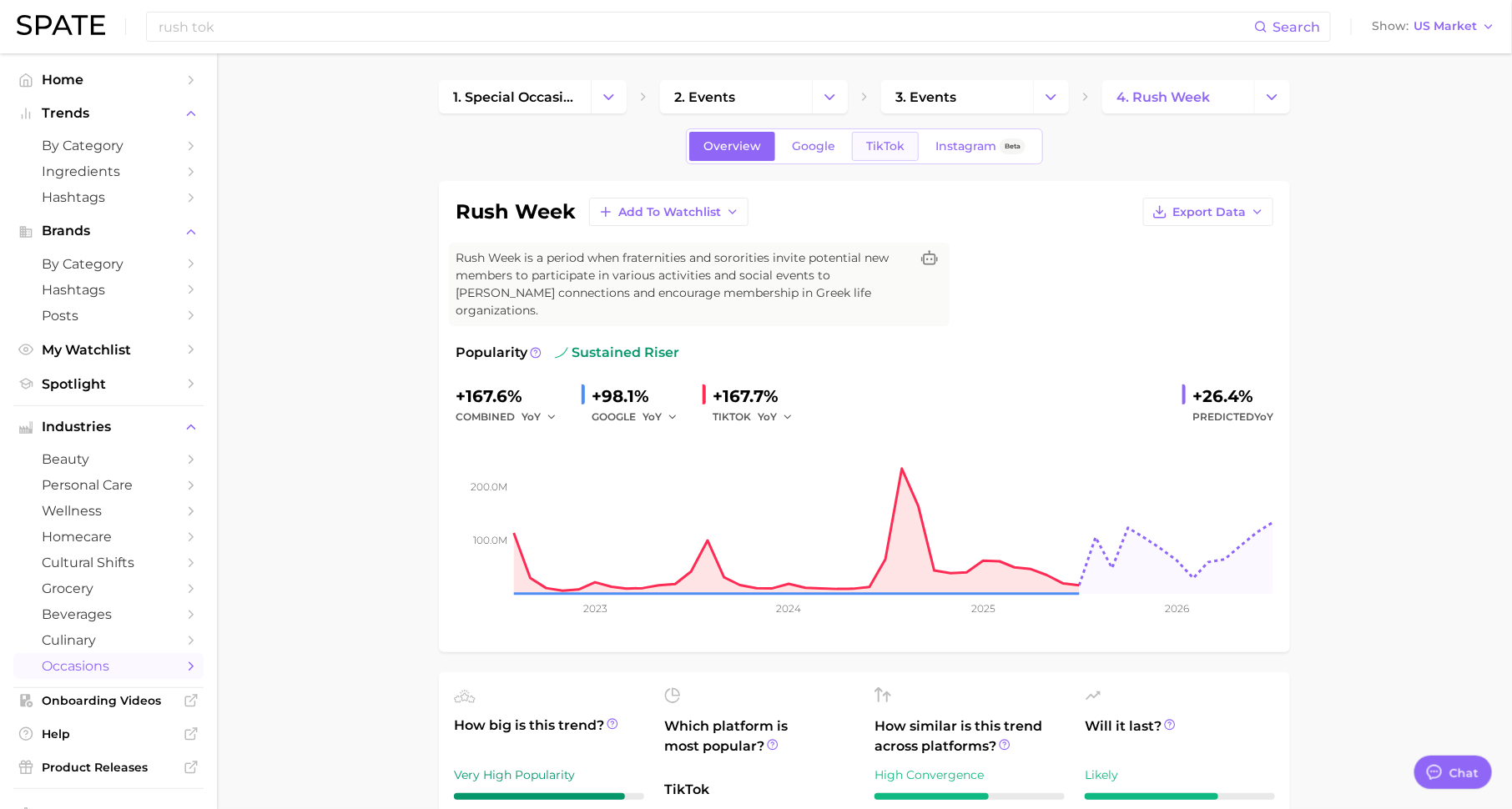
click at [878, 145] on span "TikTok" at bounding box center [885, 146] width 39 height 14
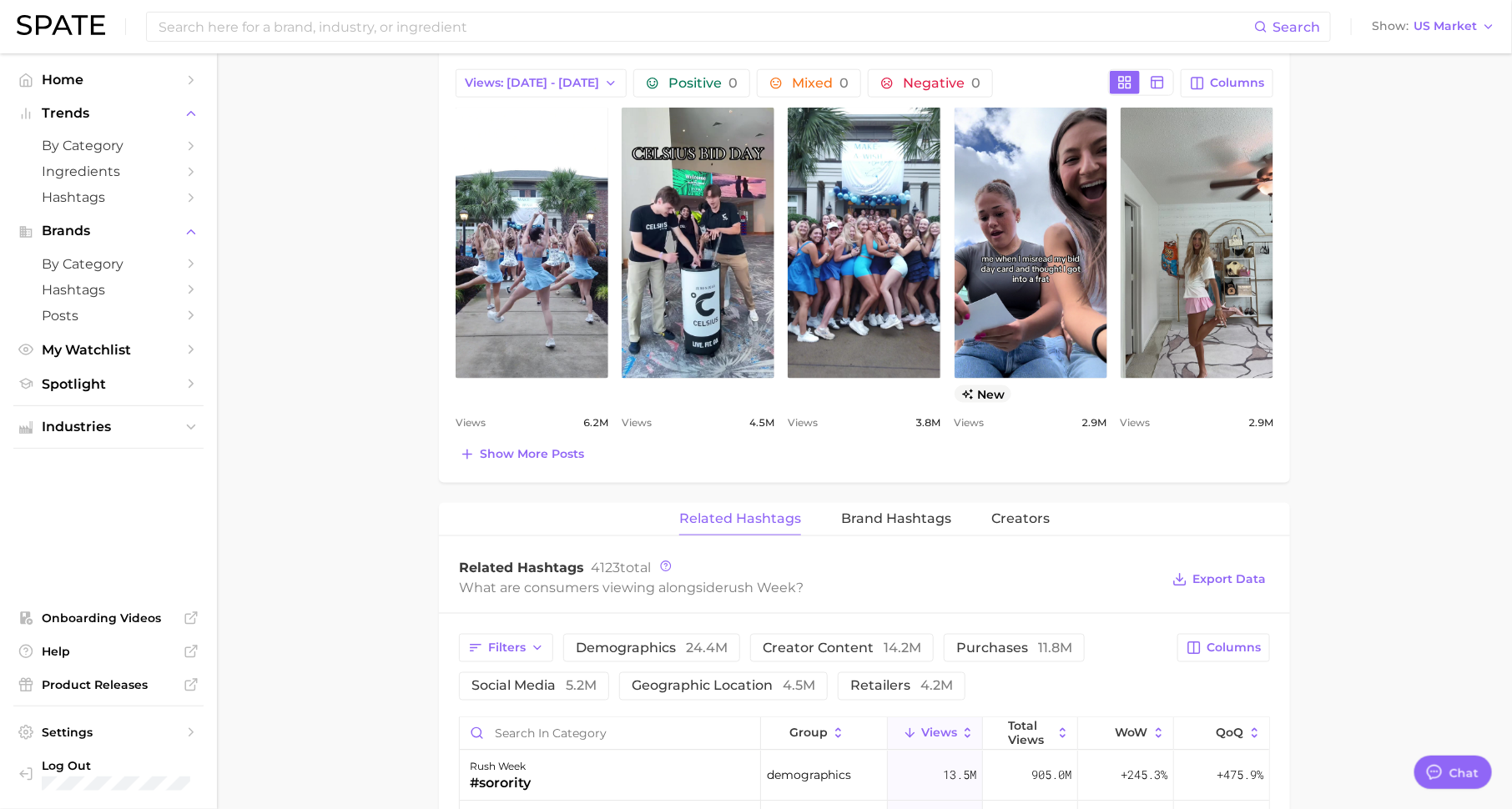
scroll to position [82, 0]
click at [875, 511] on span "Brand Hashtags" at bounding box center [896, 518] width 111 height 15
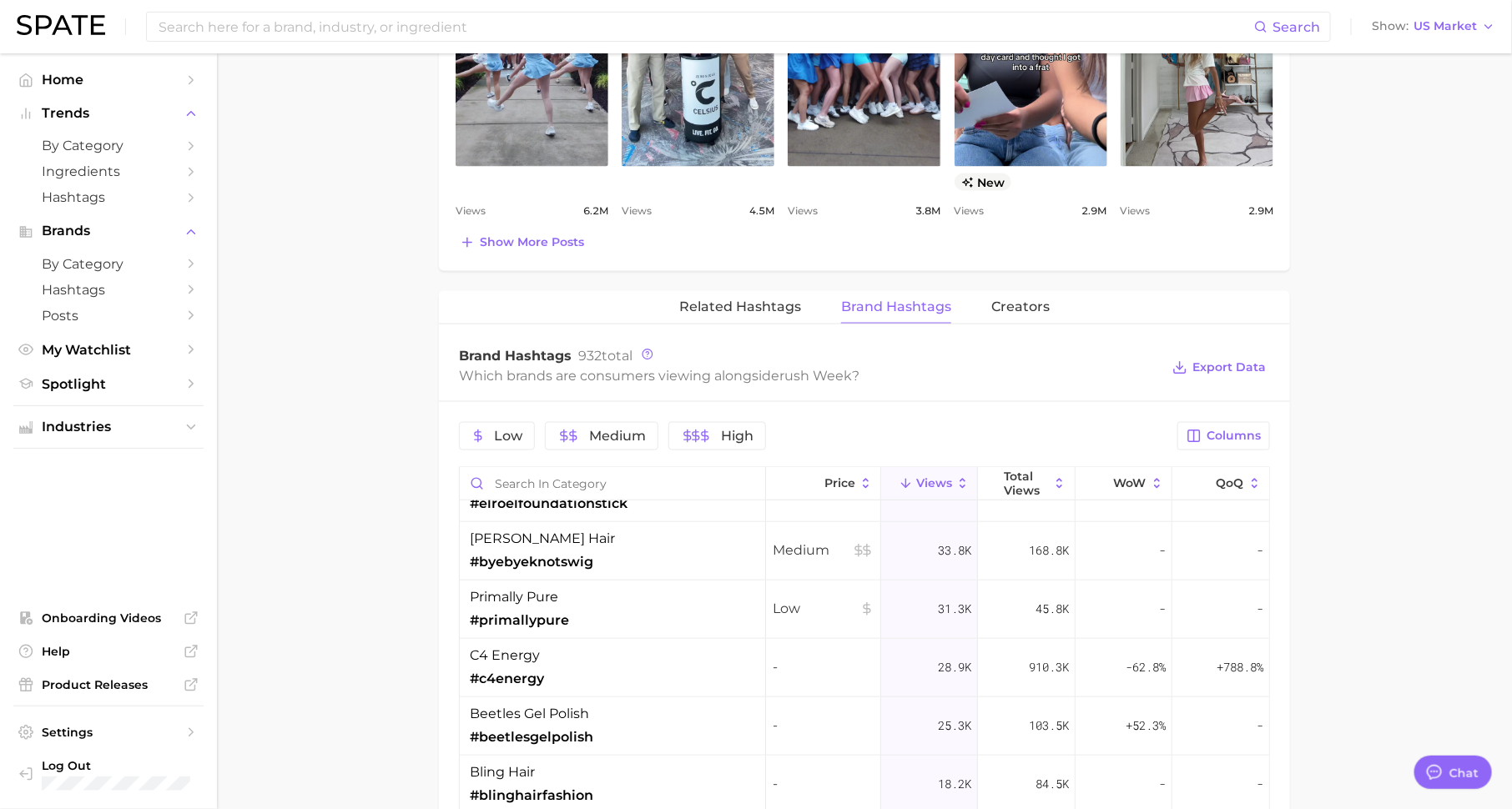
scroll to position [721, 0]
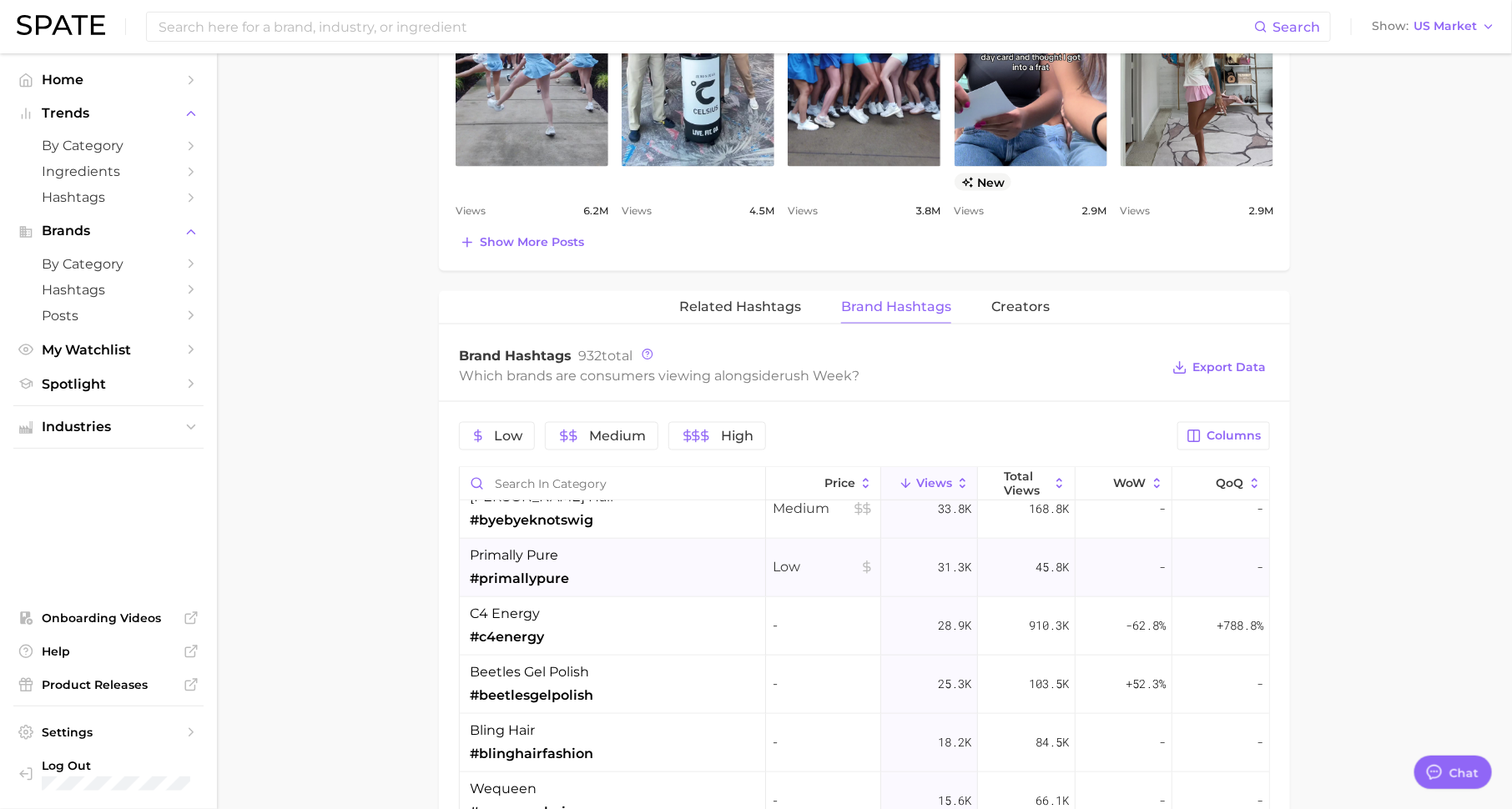
click at [644, 563] on div "primally pure #primallypure" at bounding box center [613, 567] width 306 height 58
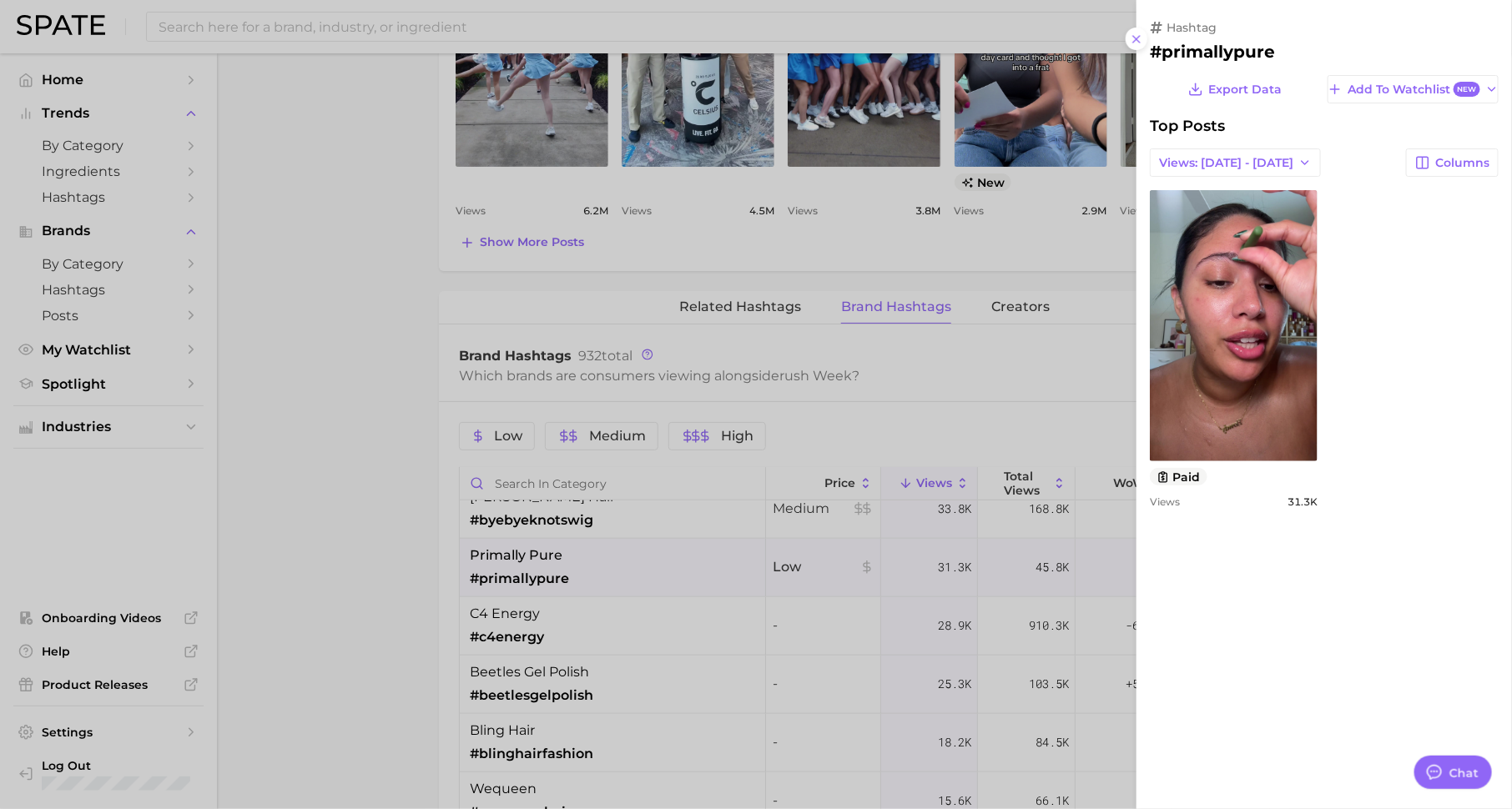
scroll to position [0, 0]
click at [833, 660] on div at bounding box center [756, 404] width 1512 height 809
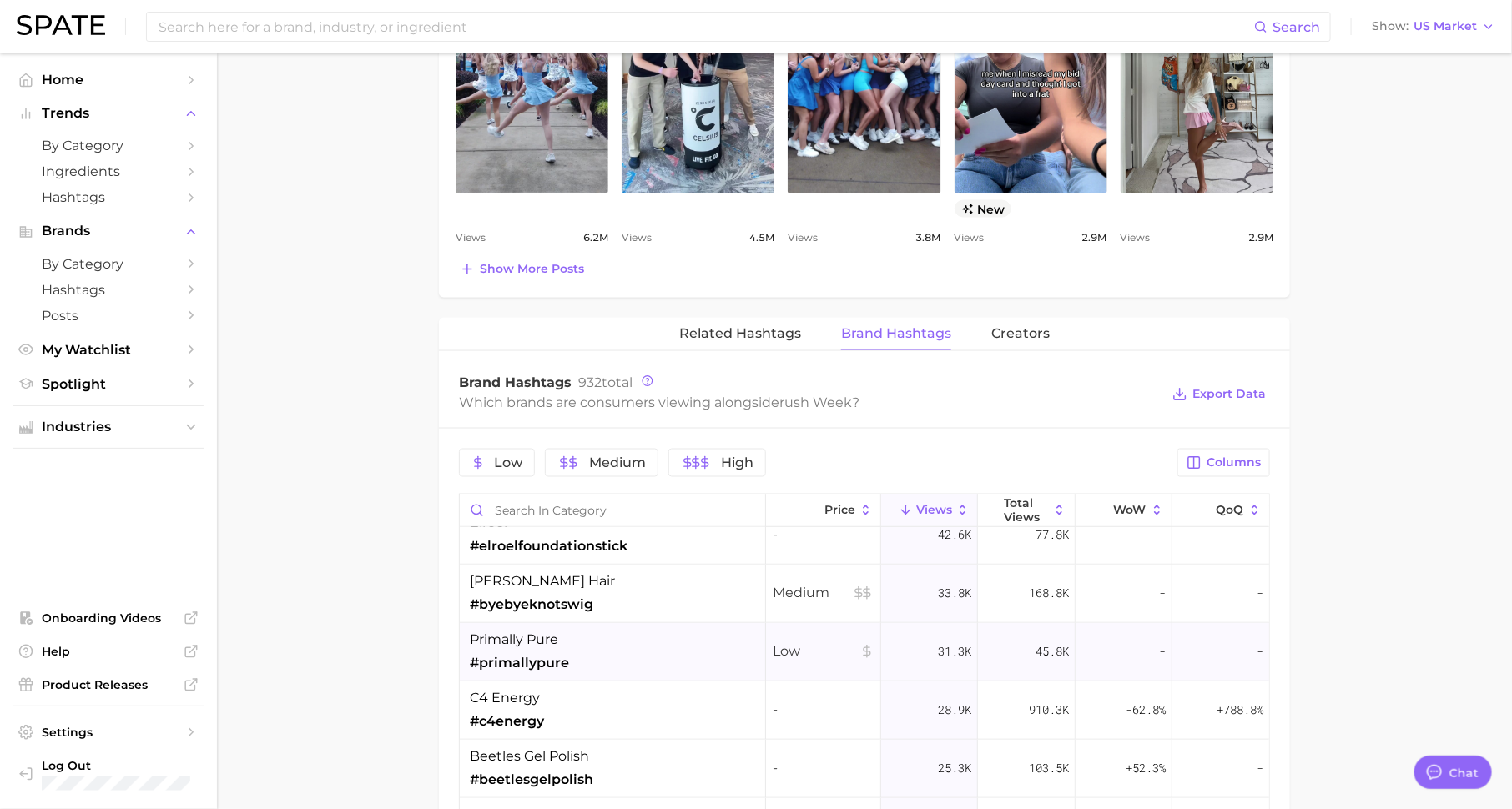
scroll to position [667, 0]
click at [601, 678] on div "c4 energy #c4energy" at bounding box center [613, 707] width 306 height 58
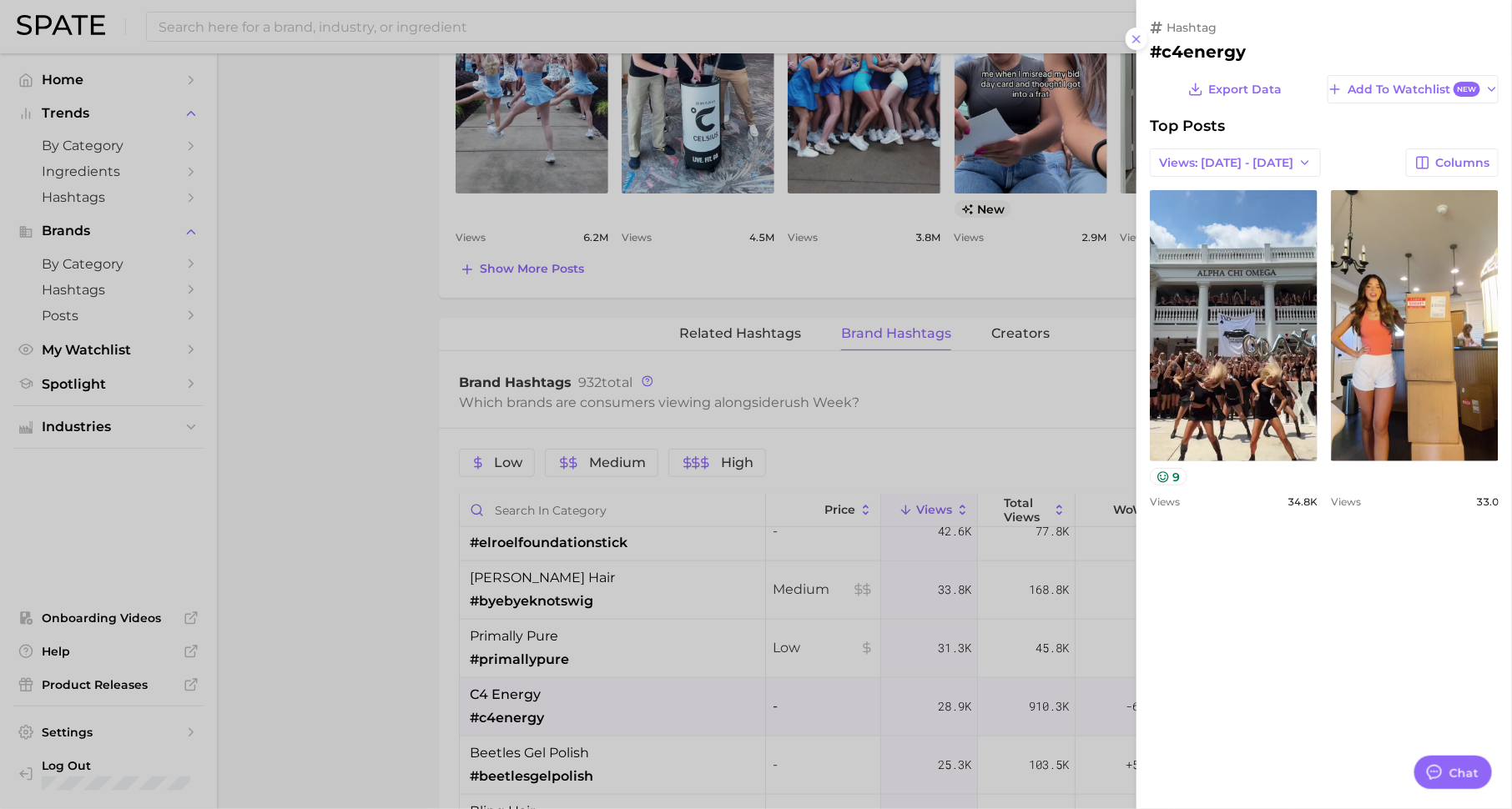
scroll to position [0, 0]
click at [601, 673] on div at bounding box center [756, 404] width 1512 height 809
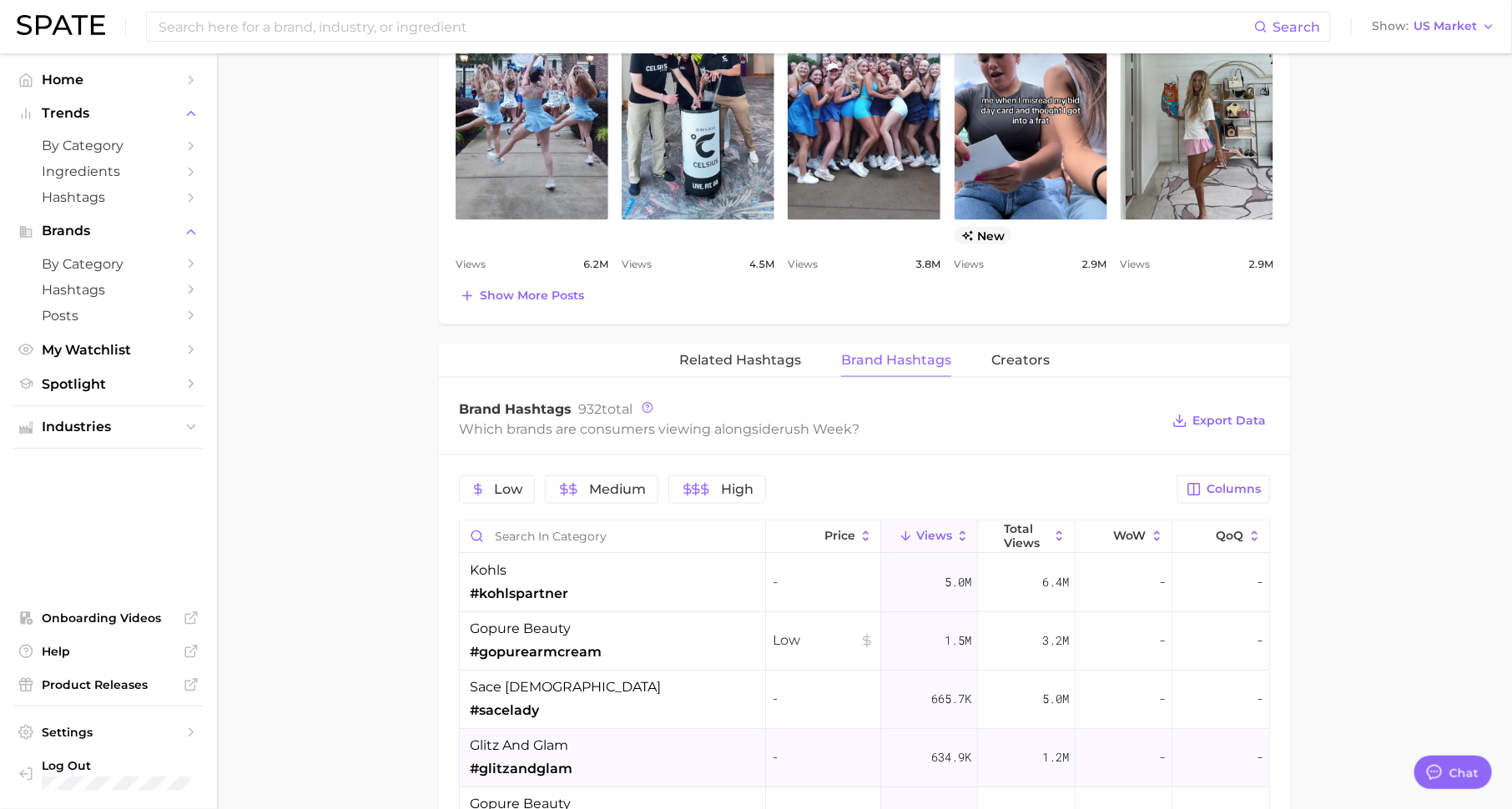
scroll to position [1009, 0]
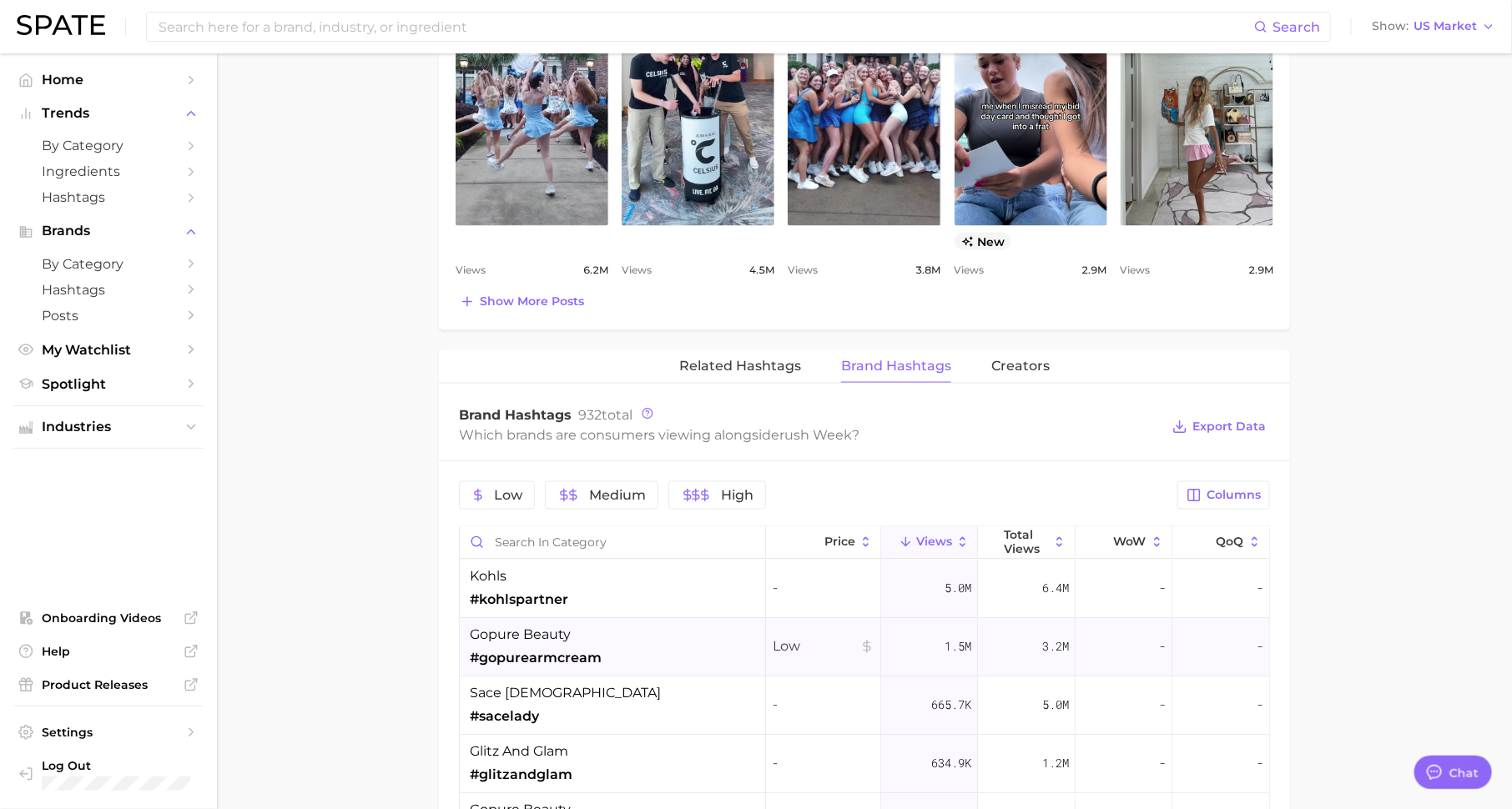
click at [650, 626] on div "gopure beauty #gopurearmcream" at bounding box center [613, 647] width 306 height 58
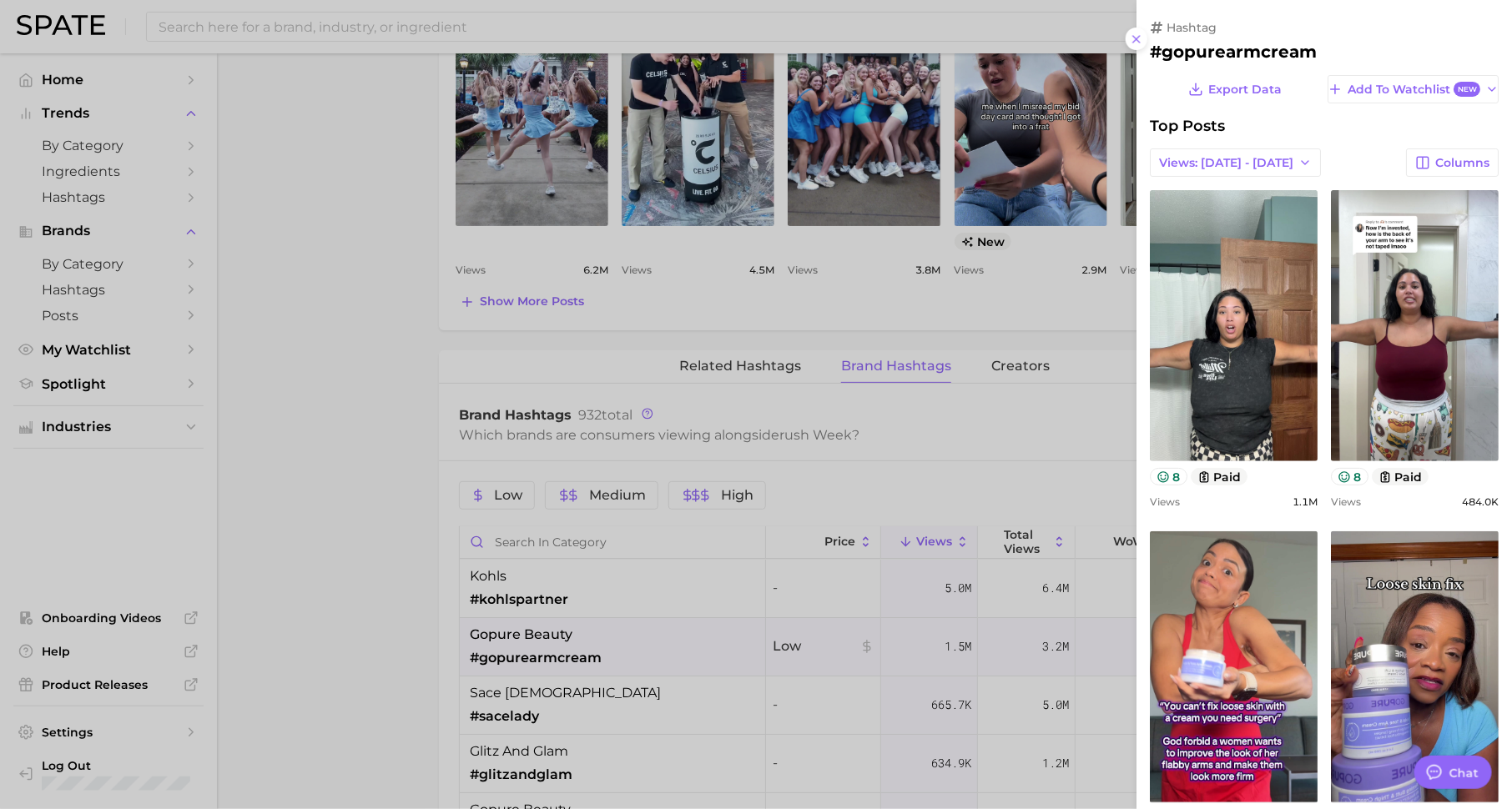
scroll to position [0, 0]
click at [947, 447] on div at bounding box center [756, 404] width 1512 height 809
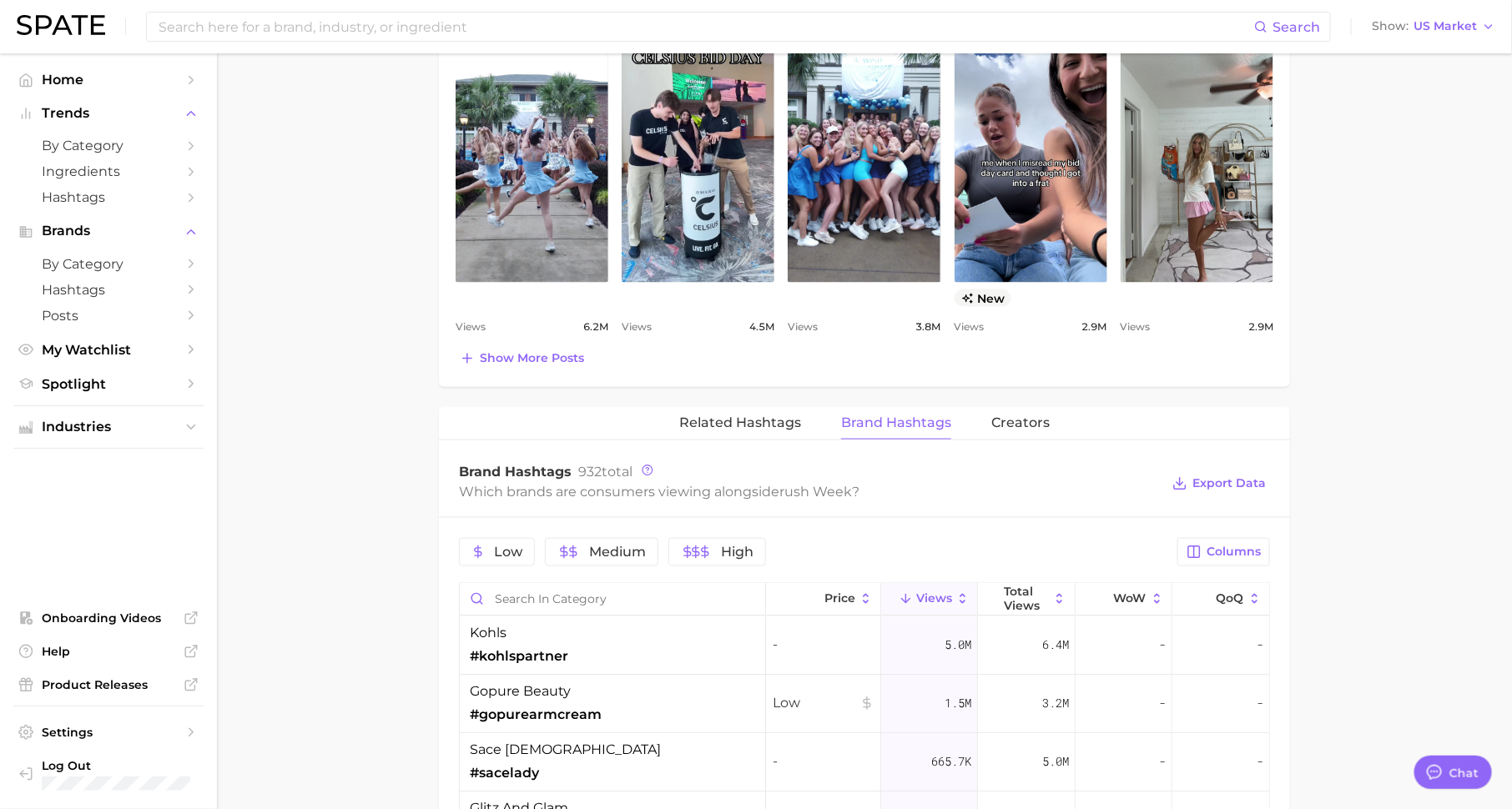
scroll to position [951, 0]
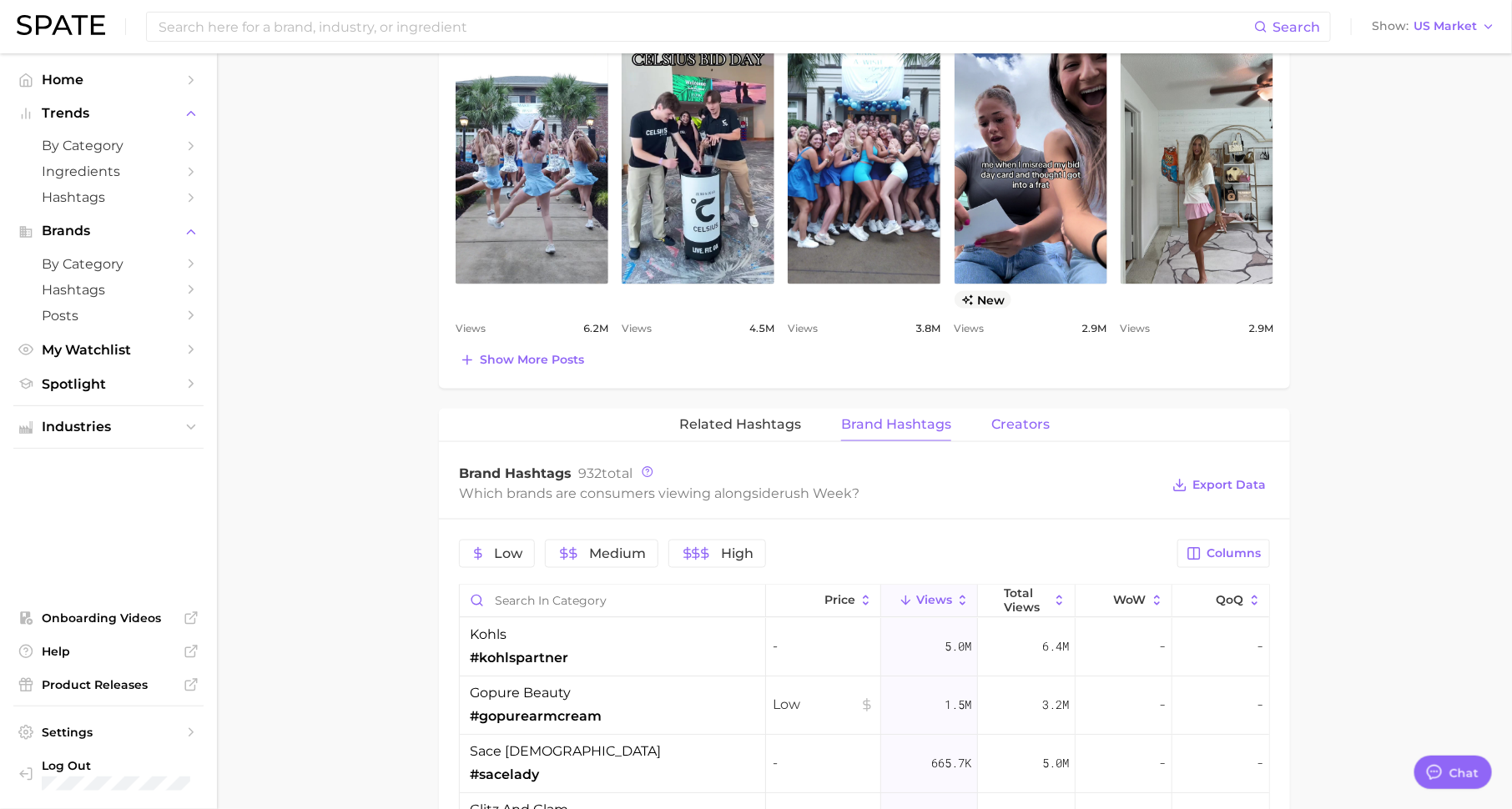
click at [1002, 417] on span "Creators" at bounding box center [1020, 424] width 58 height 15
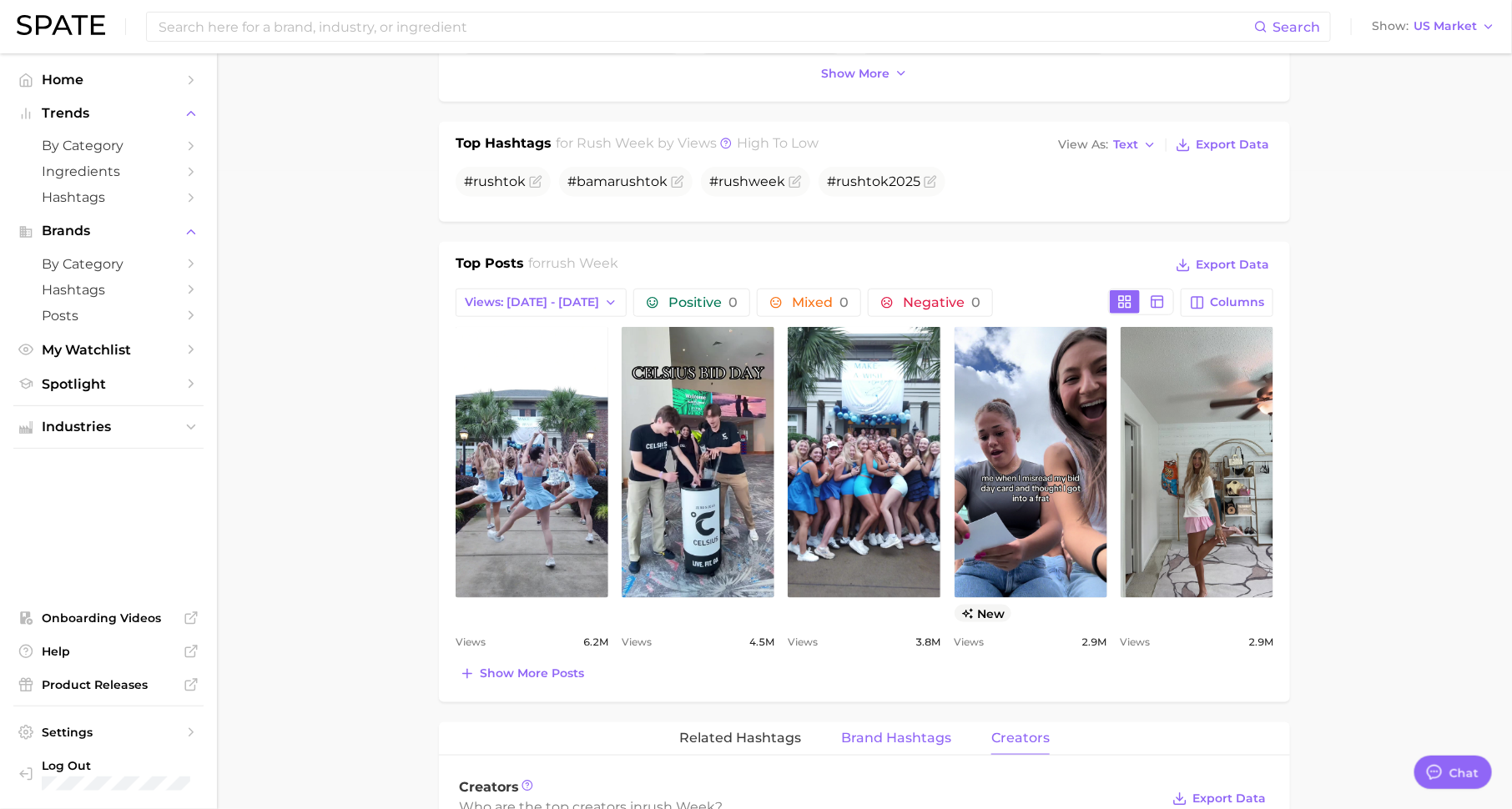
scroll to position [0, 0]
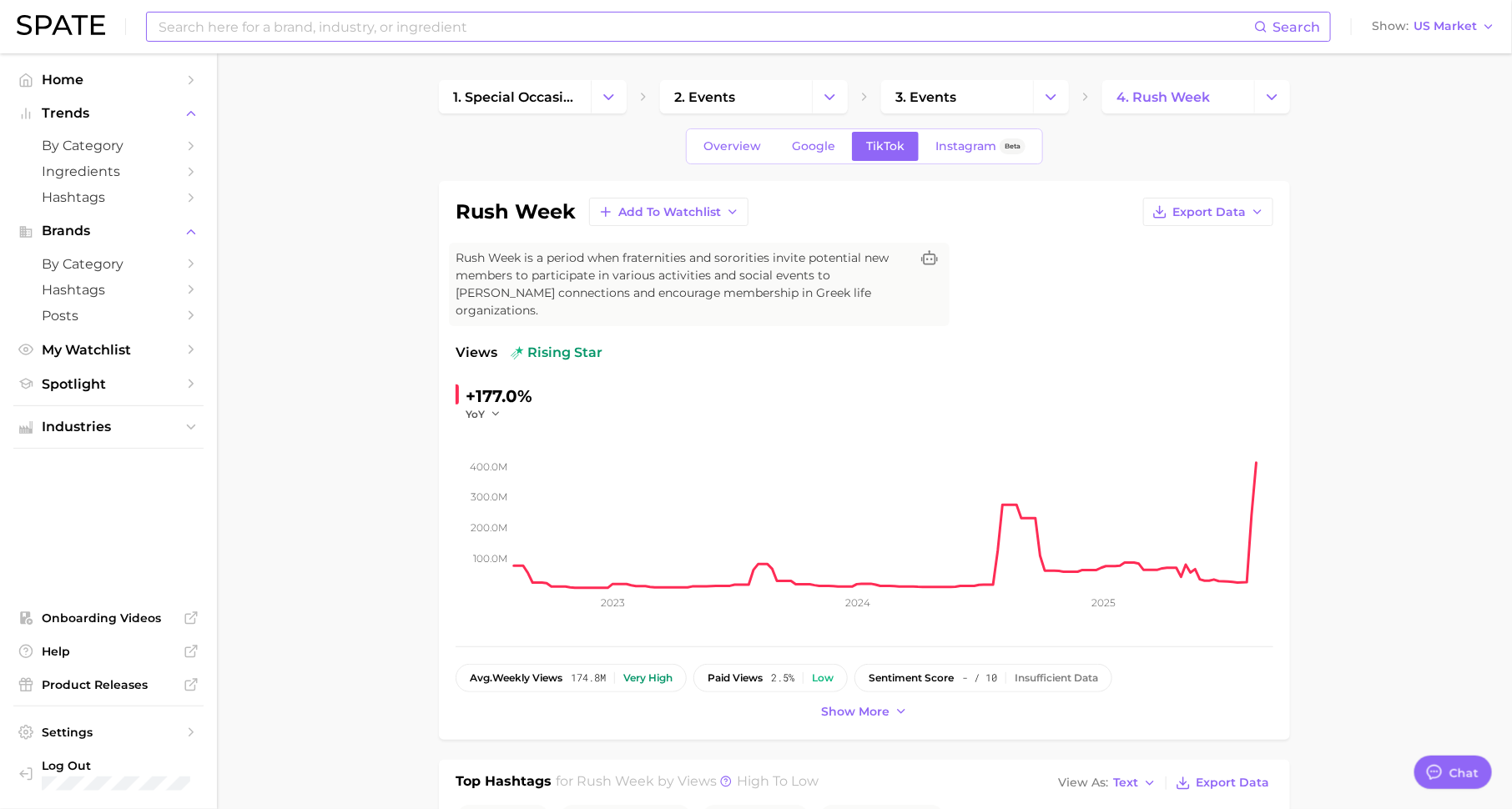
click at [387, 31] on input at bounding box center [705, 27] width 1097 height 29
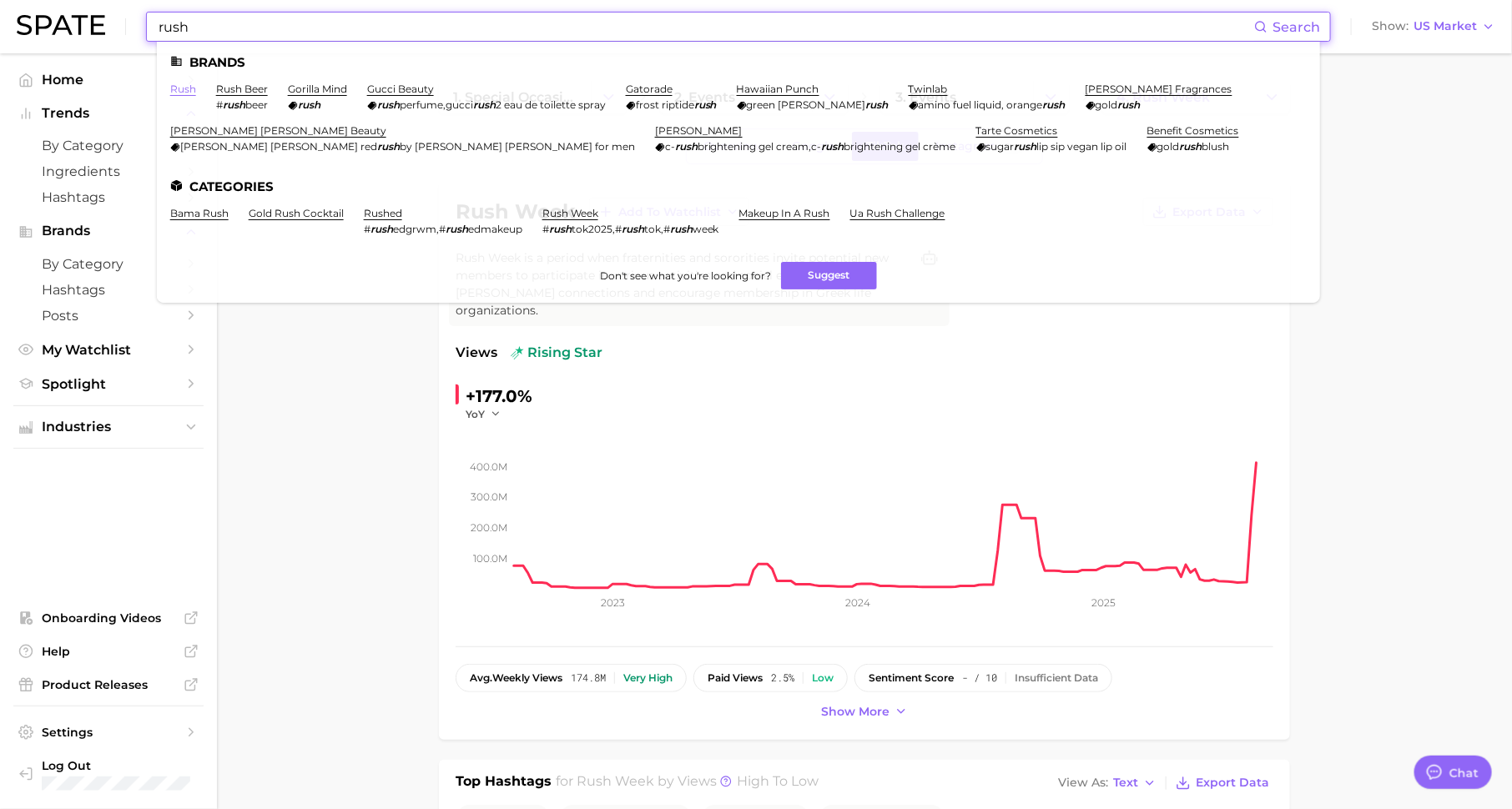
type input "rush"
click at [176, 87] on link "rush" at bounding box center [182, 89] width 26 height 13
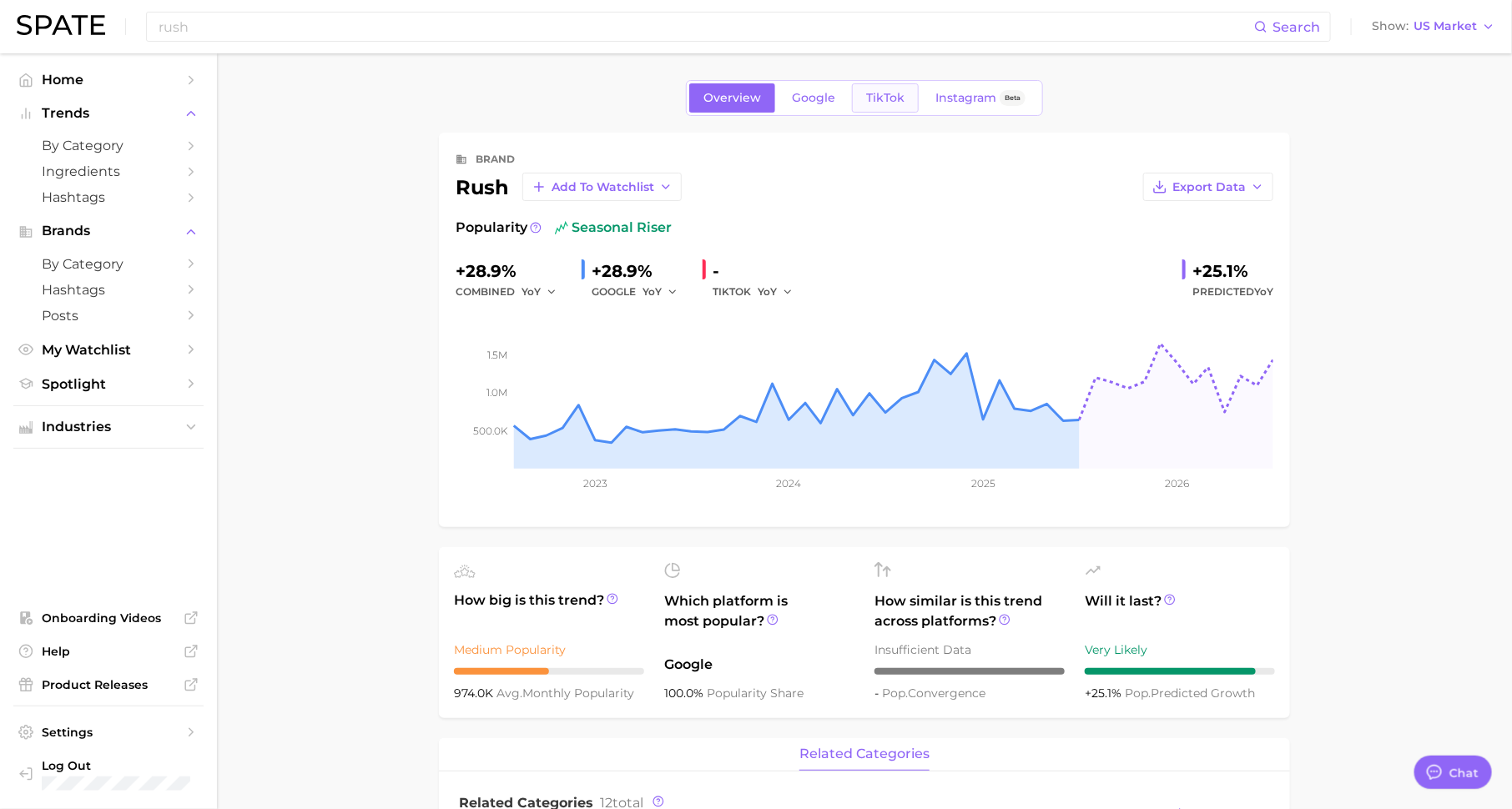
click at [909, 92] on link "TikTok" at bounding box center [885, 98] width 66 height 29
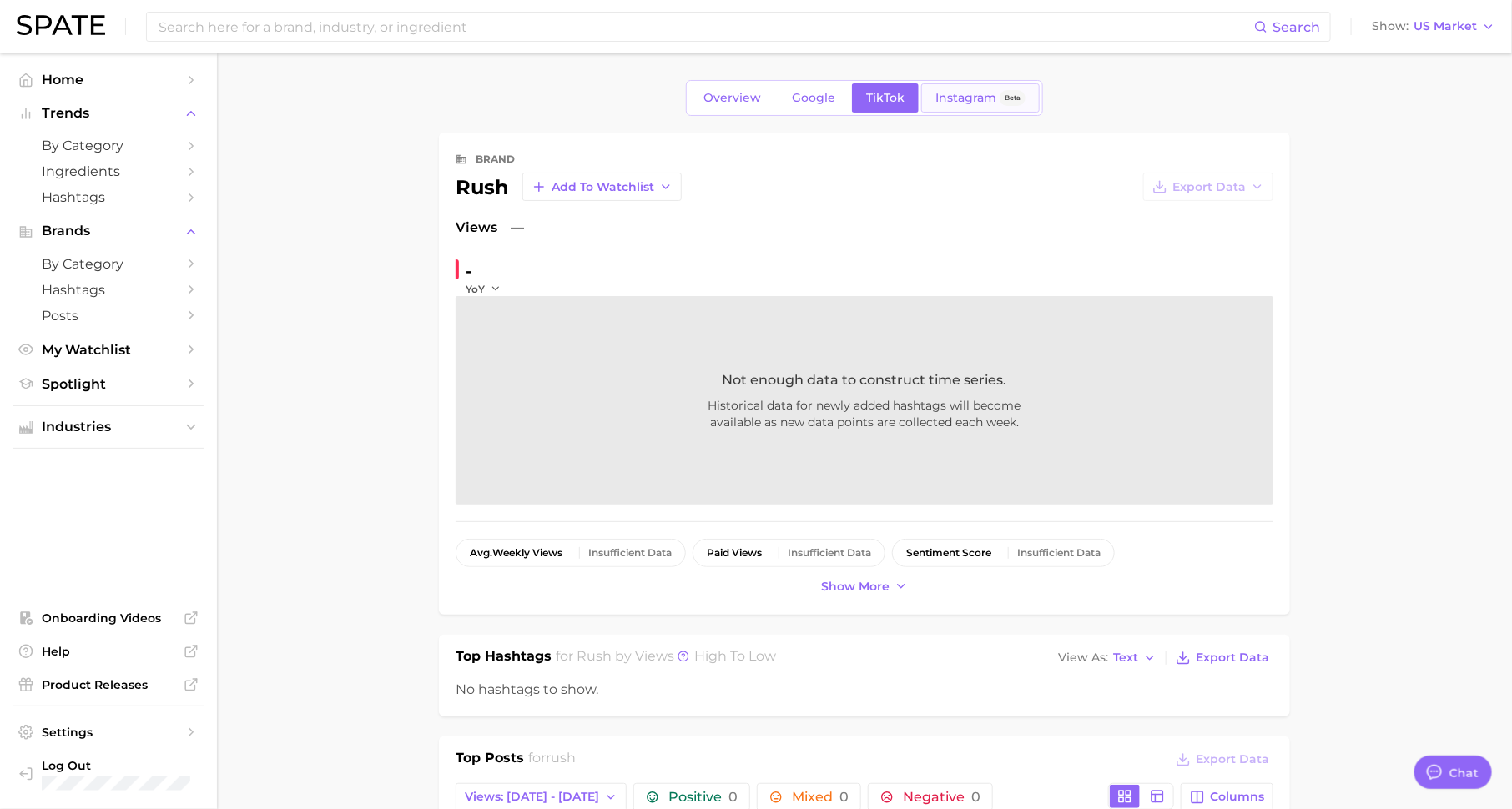
click at [961, 104] on span "Instagram" at bounding box center [966, 98] width 61 height 14
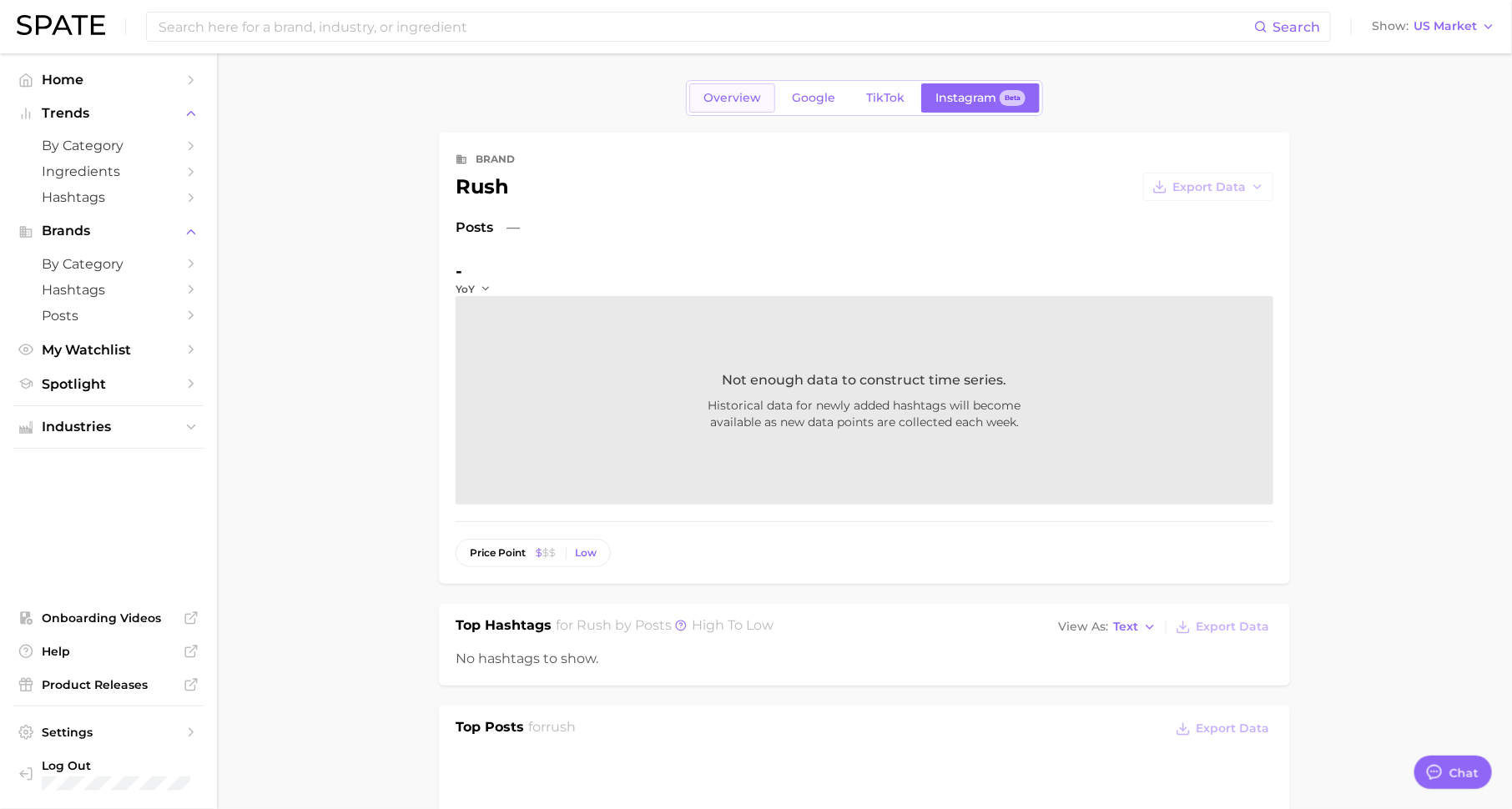
click at [738, 93] on span "Overview" at bounding box center [732, 98] width 57 height 14
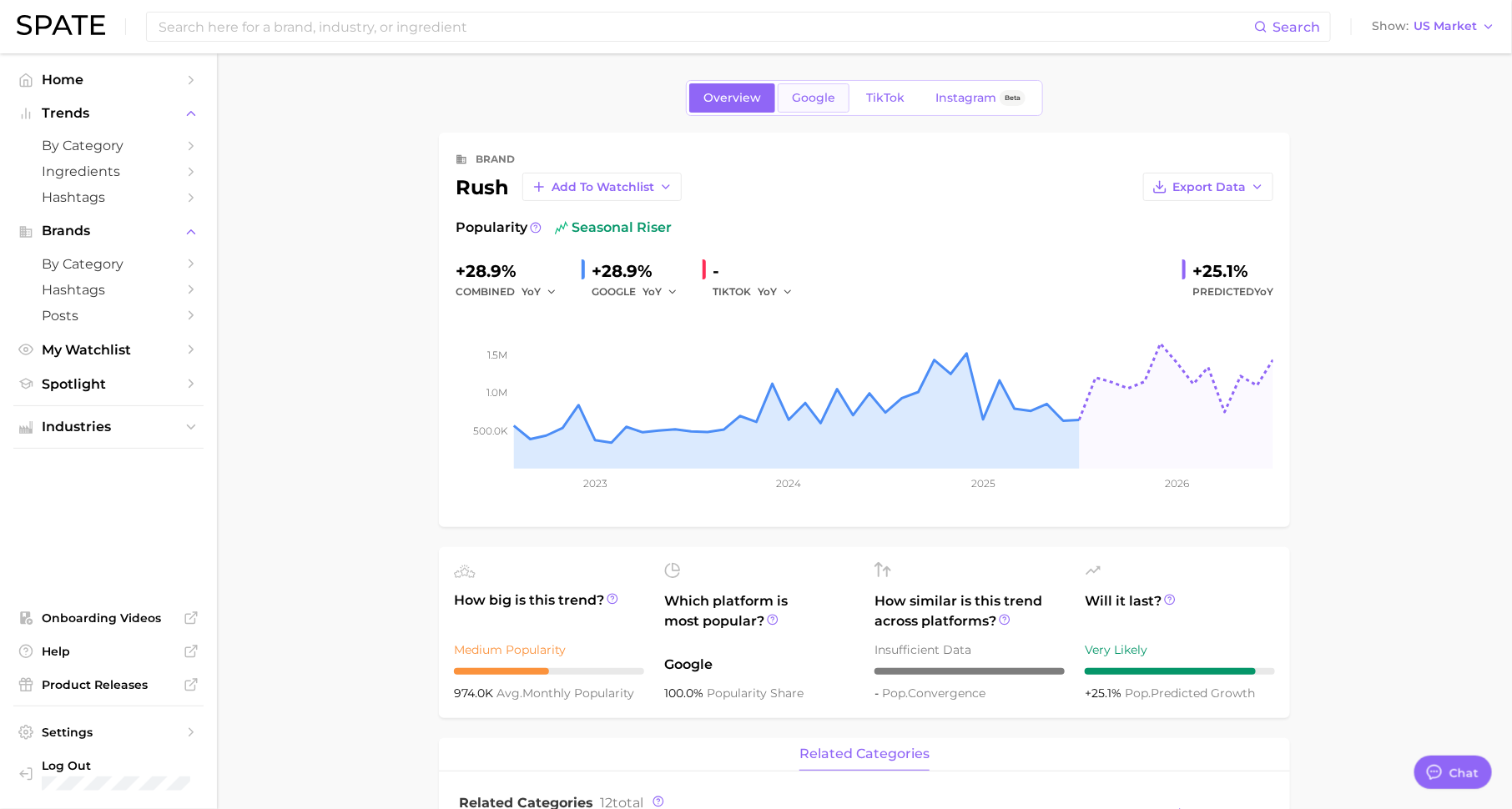
click at [812, 96] on span "Google" at bounding box center [813, 98] width 43 height 14
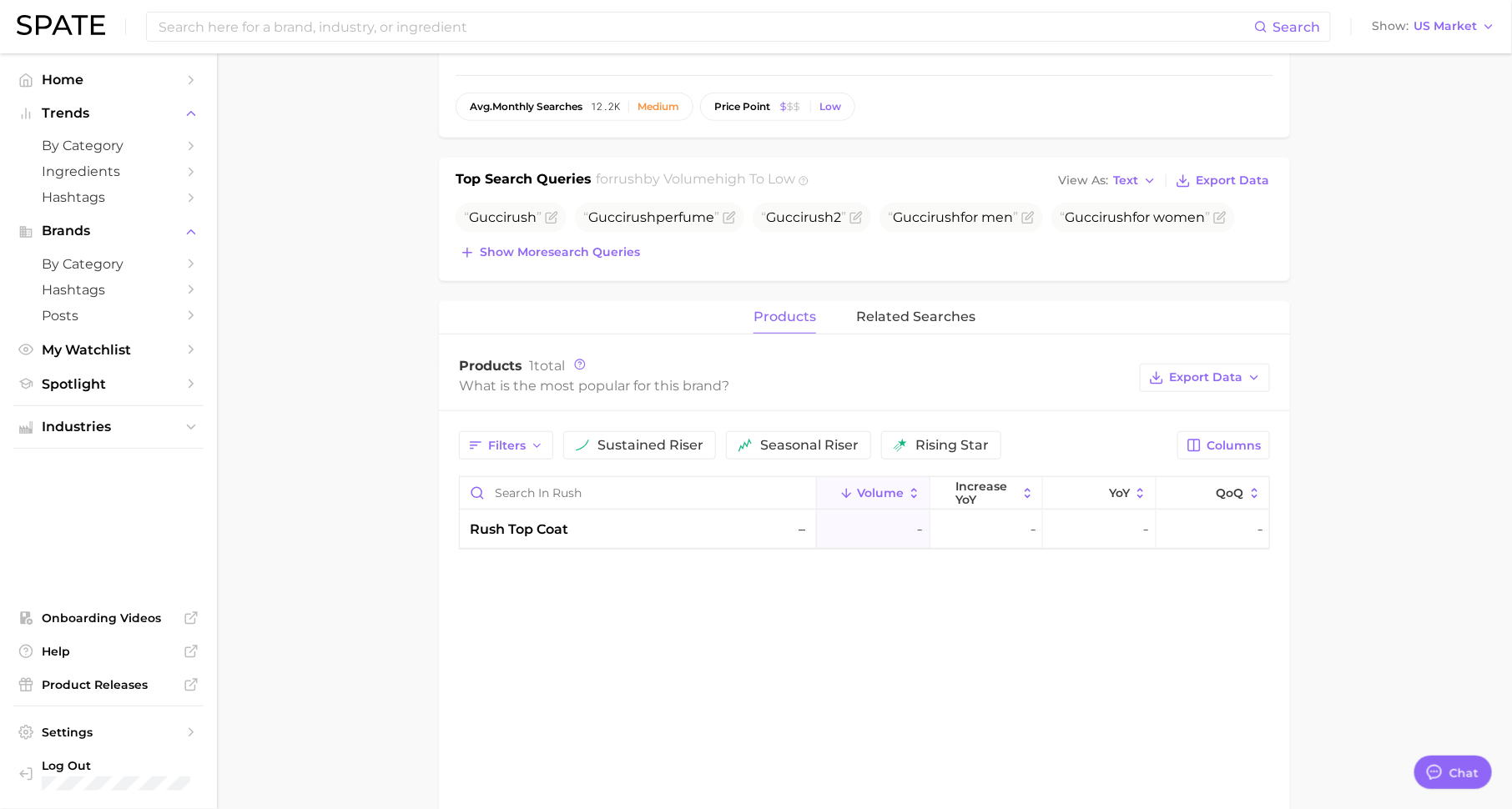
scroll to position [559, 0]
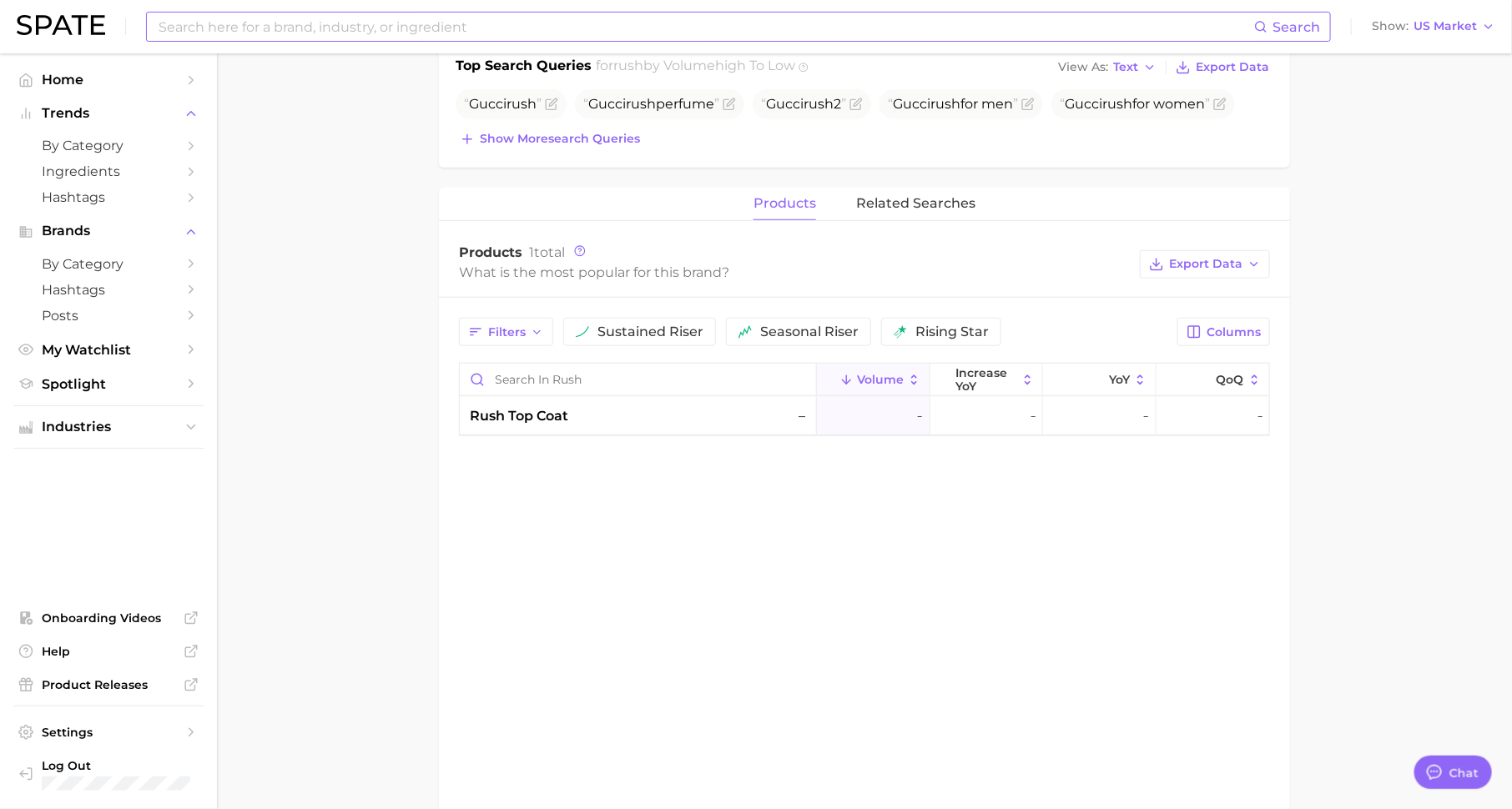
click at [309, 30] on input at bounding box center [705, 27] width 1097 height 29
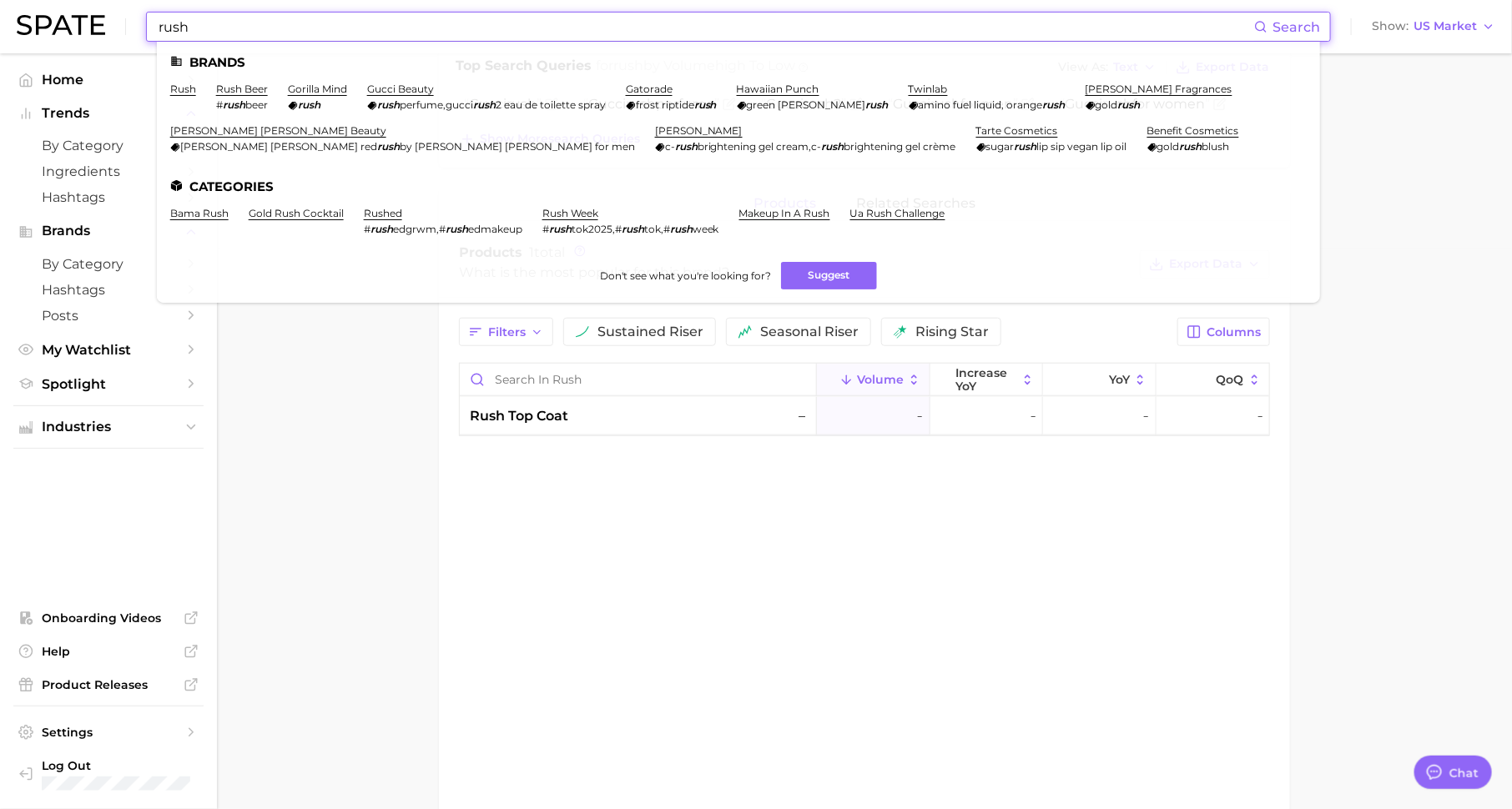
scroll to position [0, 0]
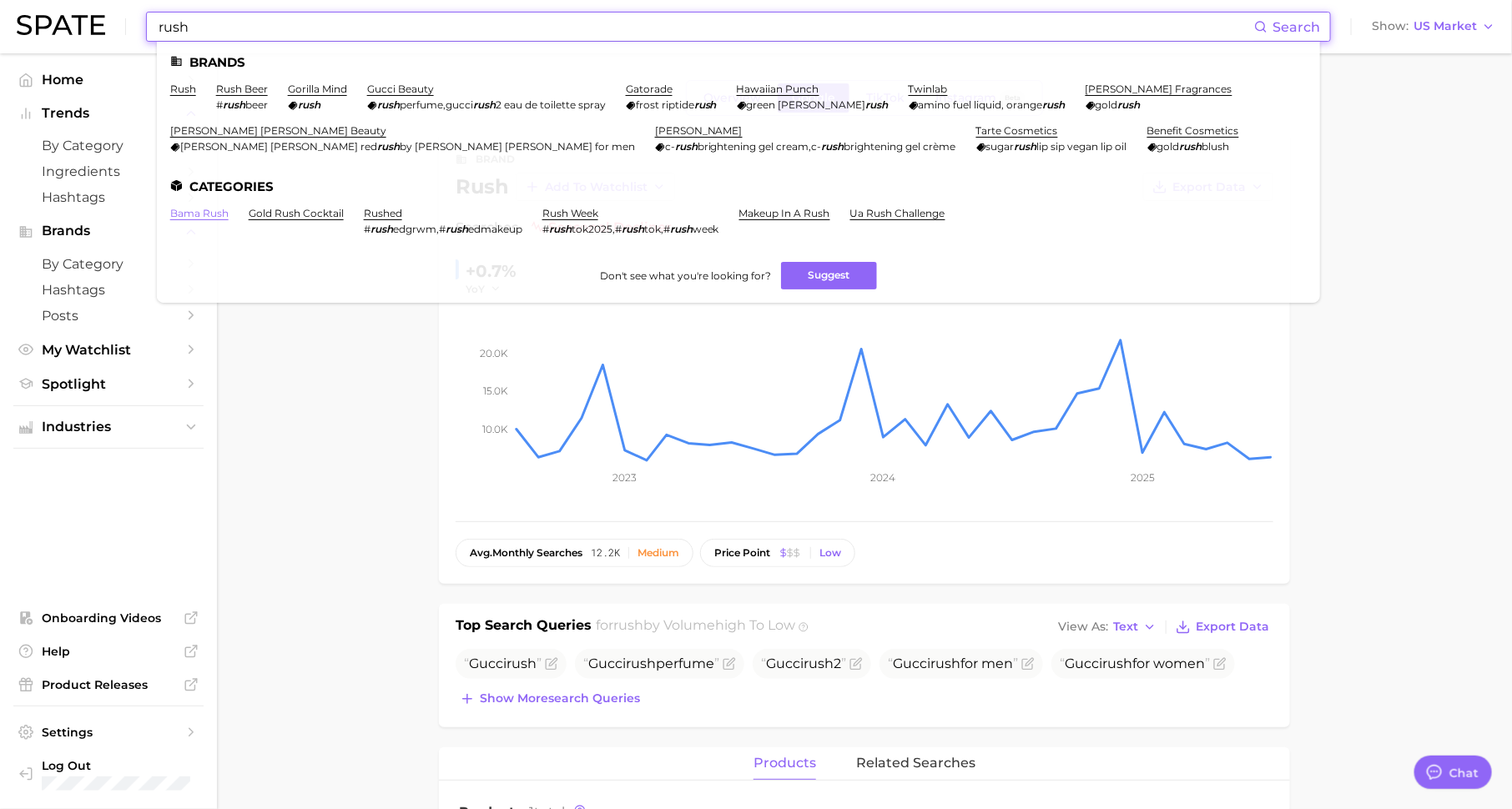
type input "rush"
click at [214, 215] on link "bama rush" at bounding box center [199, 213] width 58 height 13
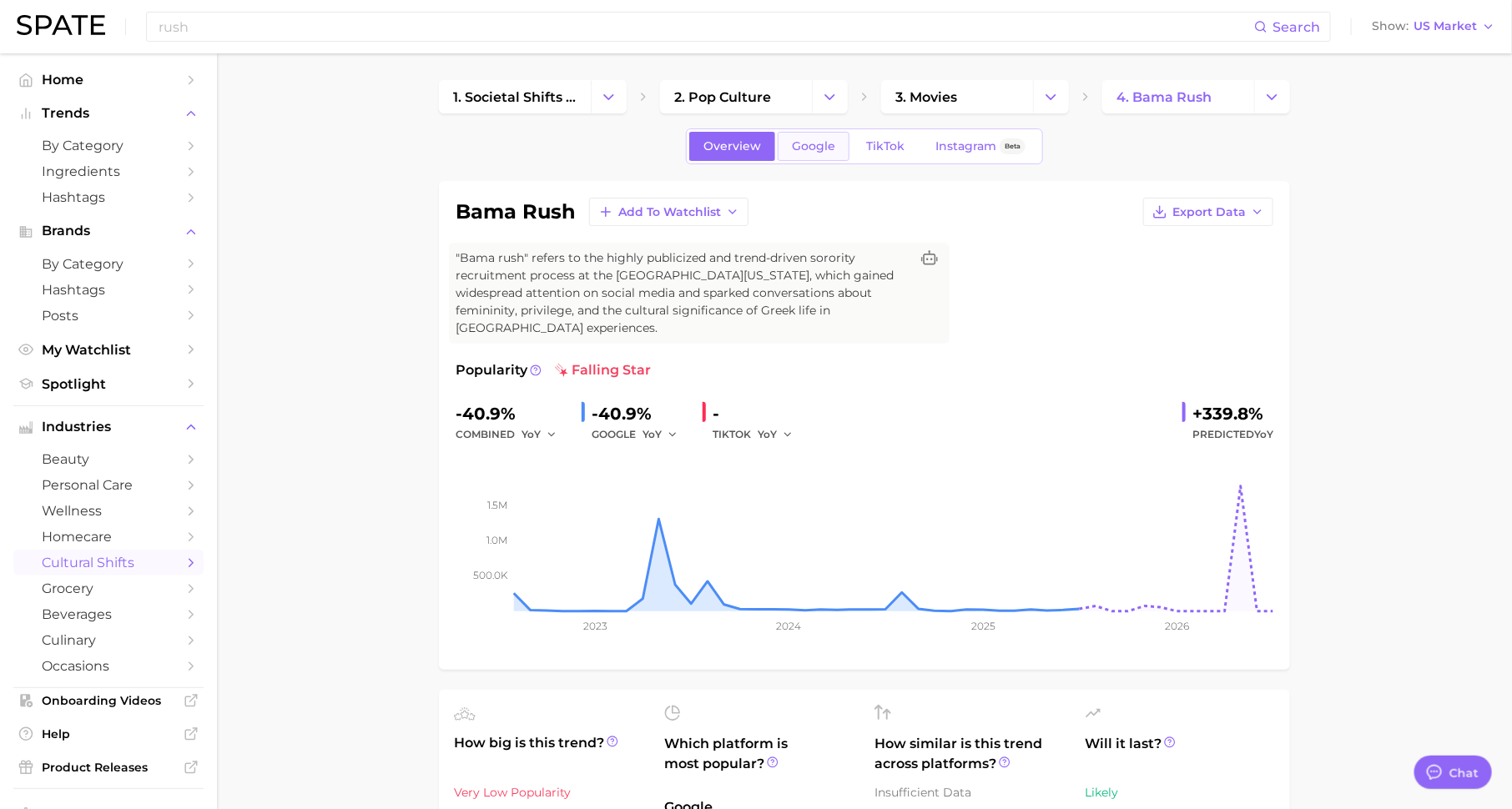
click at [827, 153] on link "Google" at bounding box center [813, 146] width 72 height 29
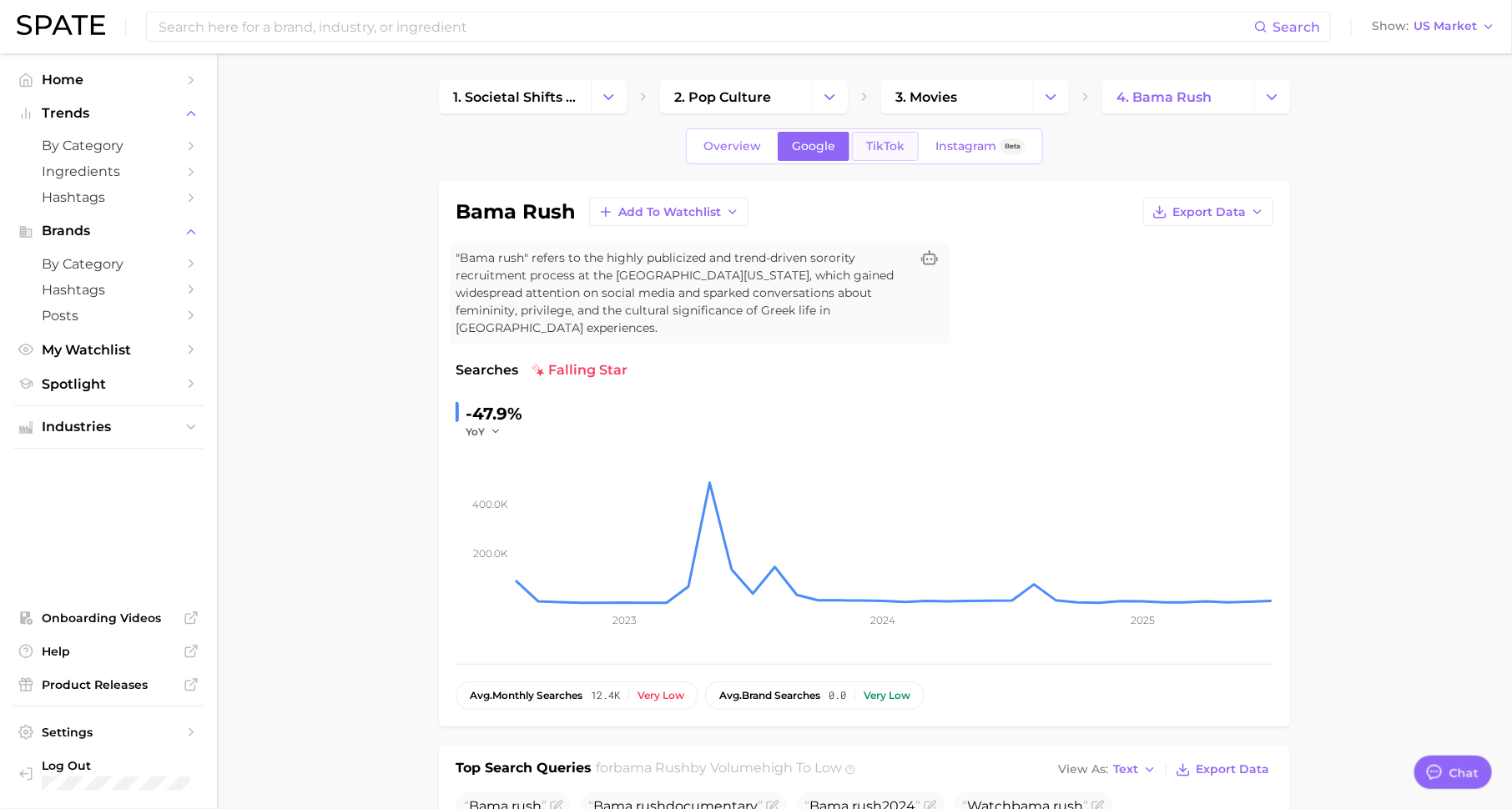
click at [878, 145] on span "TikTok" at bounding box center [885, 146] width 39 height 14
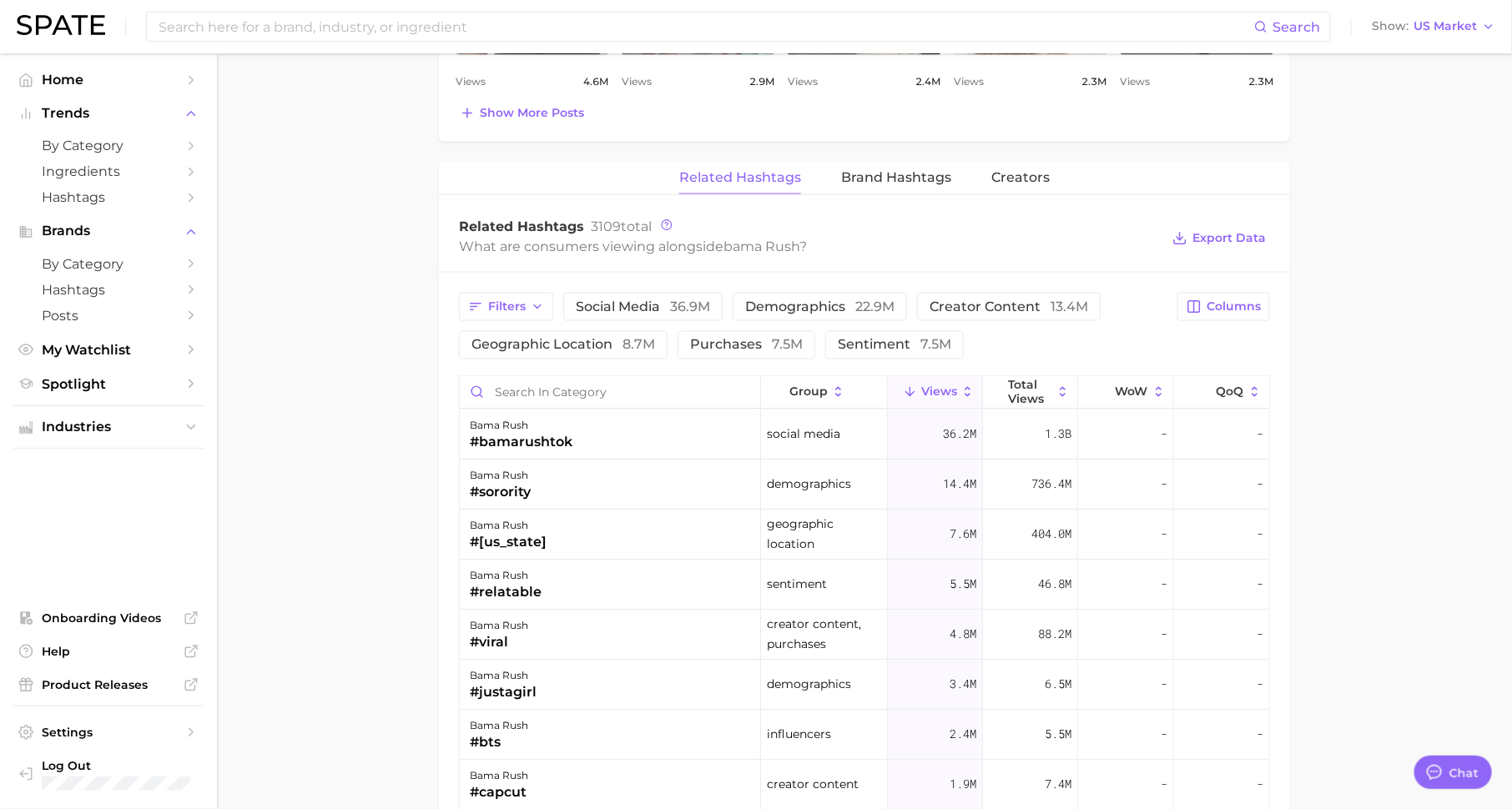
scroll to position [1282, 0]
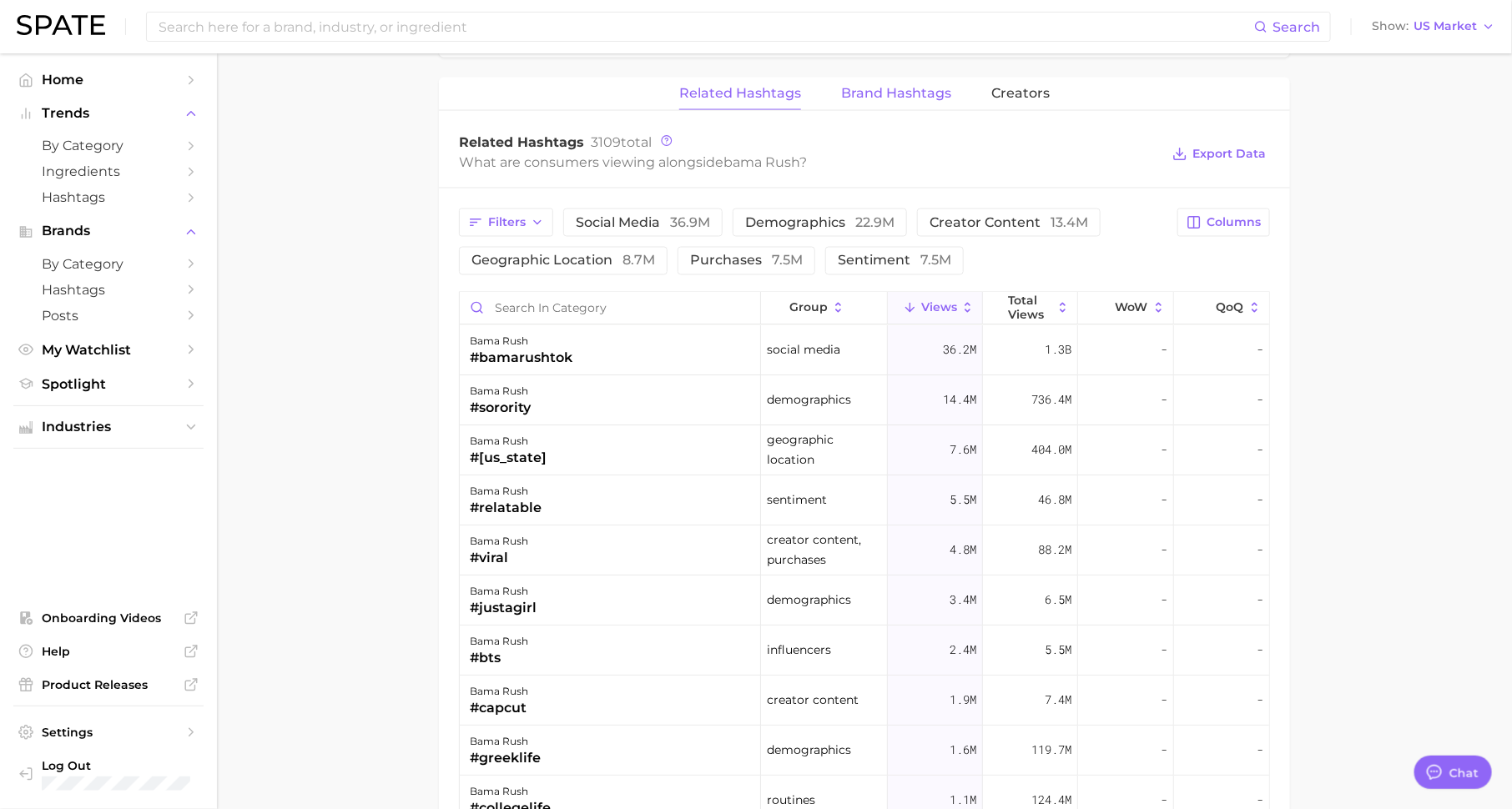
click at [870, 102] on button "Brand Hashtags" at bounding box center [896, 93] width 111 height 32
